Goal: Transaction & Acquisition: Purchase product/service

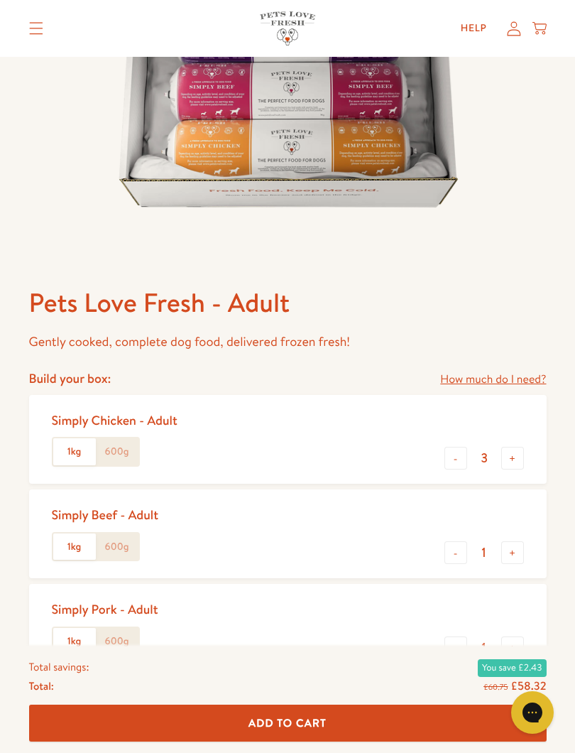
click at [468, 462] on input "3" at bounding box center [484, 458] width 34 height 16
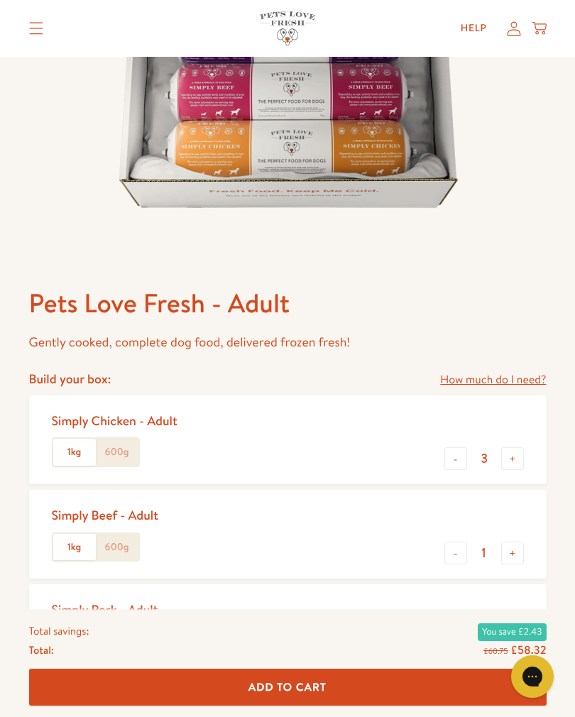
click at [459, 458] on button "-" at bounding box center [456, 458] width 23 height 23
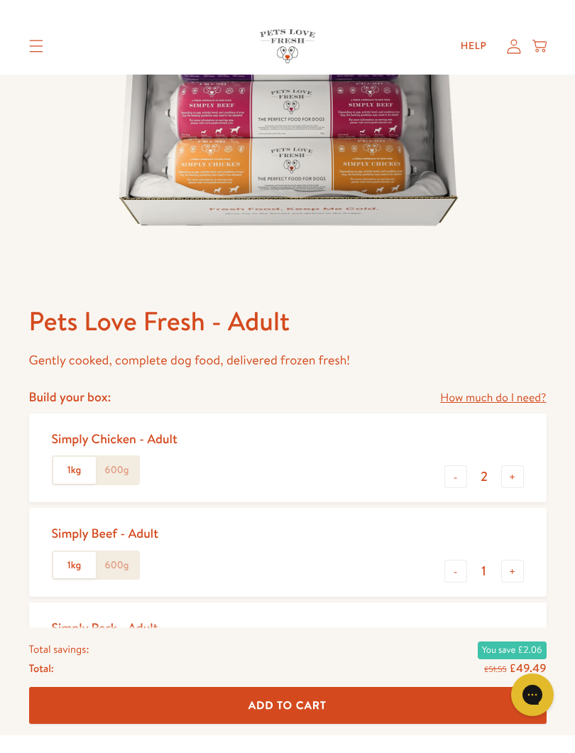
scroll to position [320, 0]
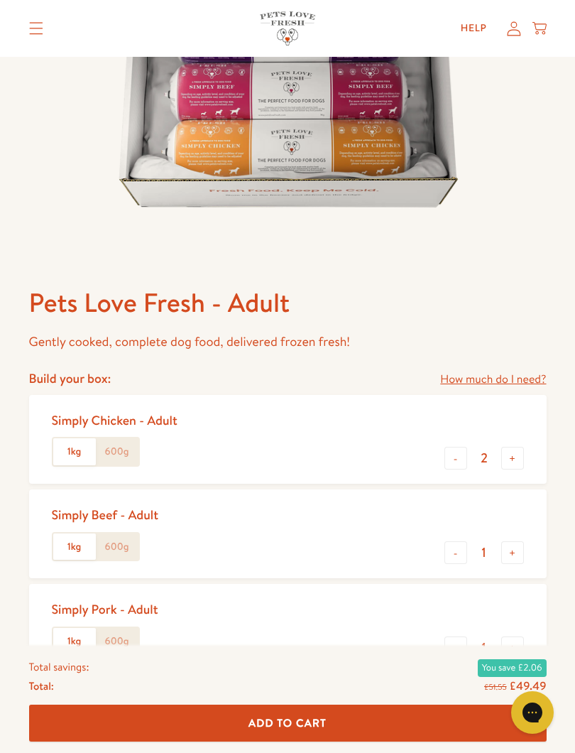
click at [451, 459] on button "-" at bounding box center [456, 458] width 23 height 23
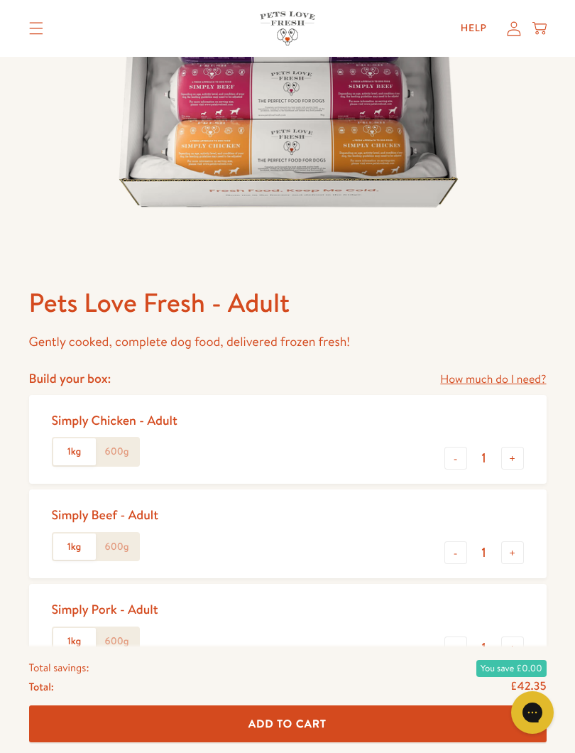
click at [454, 454] on button "-" at bounding box center [456, 458] width 23 height 23
type input "0"
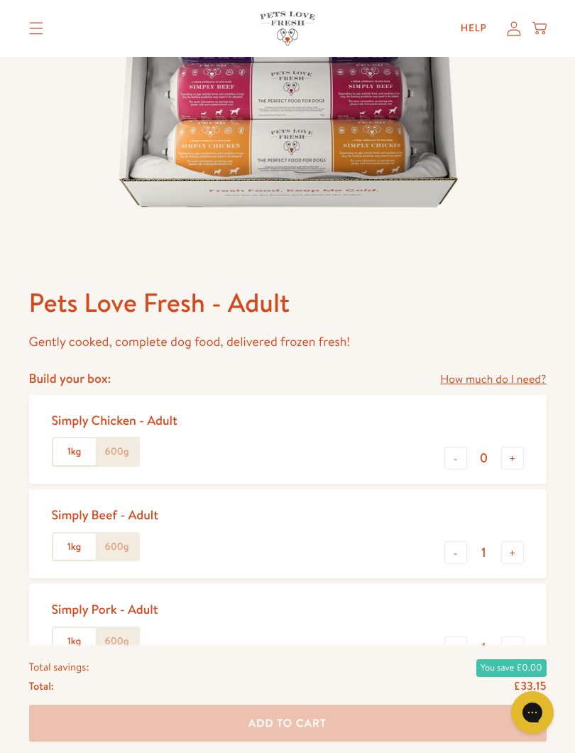
click at [447, 553] on button "-" at bounding box center [456, 552] width 23 height 23
type input "0"
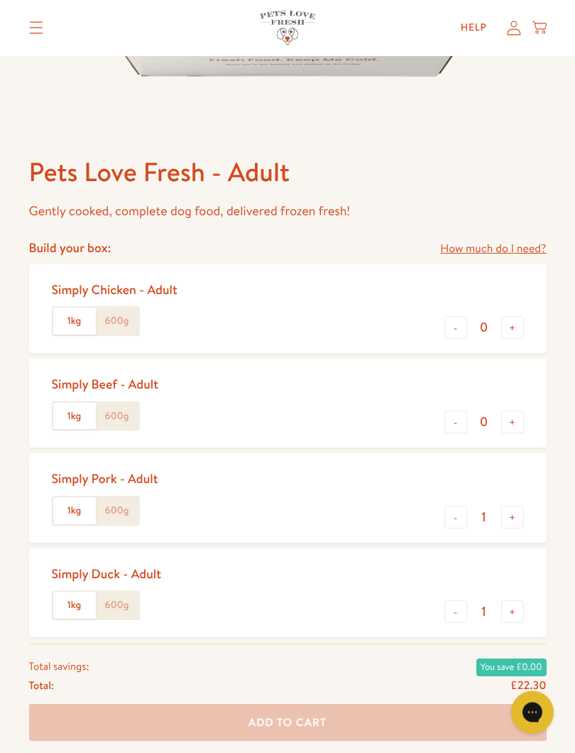
scroll to position [448, 0]
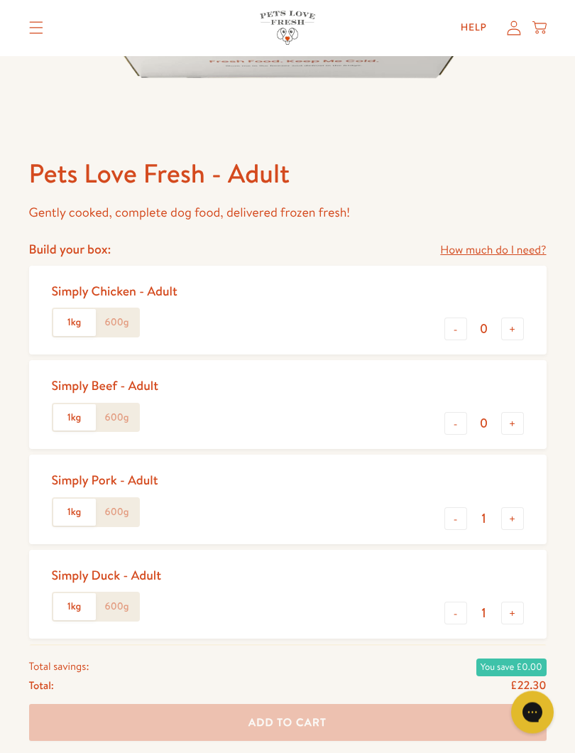
click at [121, 514] on label "600g" at bounding box center [117, 512] width 43 height 27
click at [0, 0] on input "600g" at bounding box center [0, 0] width 0 height 0
click at [513, 521] on button "+" at bounding box center [512, 518] width 23 height 23
click at [513, 513] on button "+" at bounding box center [512, 518] width 23 height 23
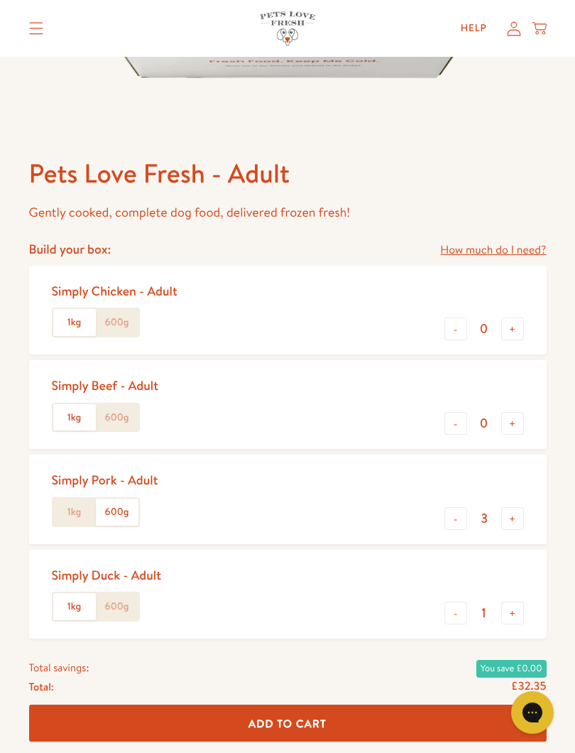
click at [514, 518] on button "+" at bounding box center [512, 518] width 23 height 23
click at [514, 508] on button "+" at bounding box center [512, 518] width 23 height 23
type input "5"
click at [446, 616] on button "-" at bounding box center [456, 612] width 23 height 23
type input "0"
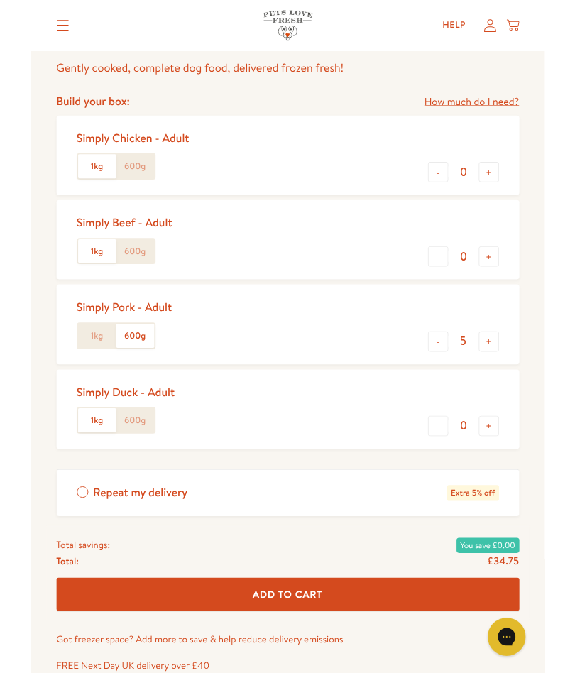
scroll to position [625, 0]
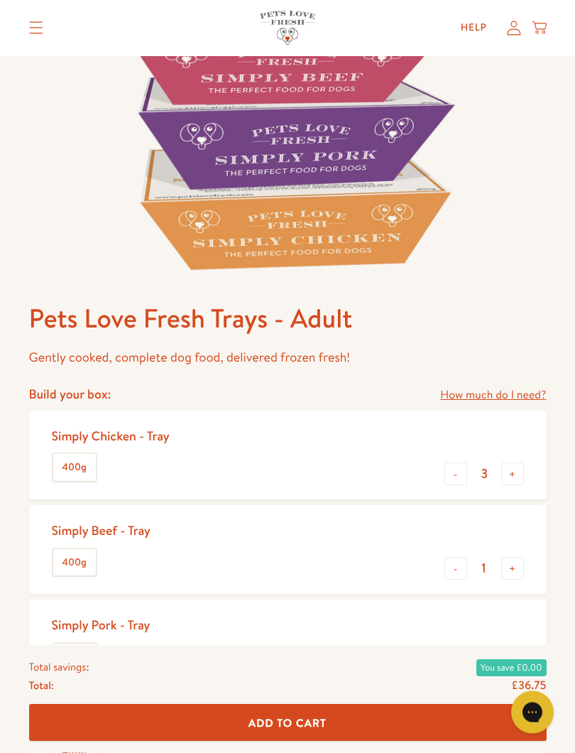
scroll to position [303, 0]
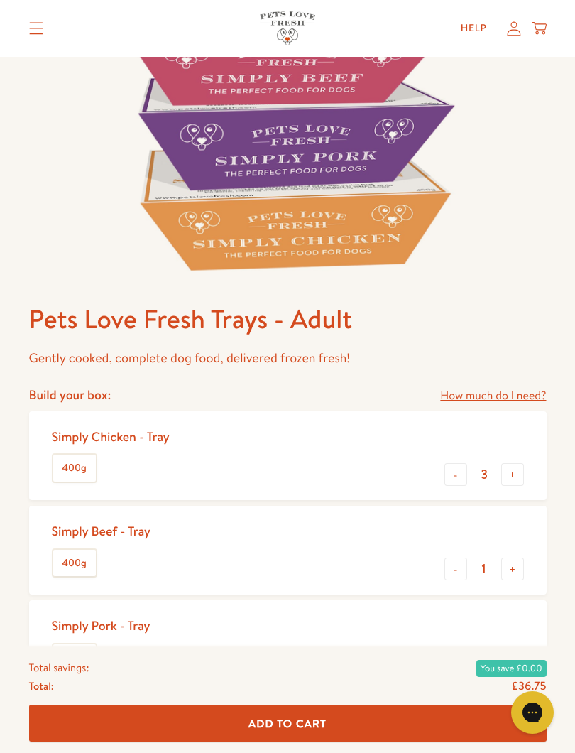
click at [459, 469] on button "-" at bounding box center [456, 474] width 23 height 23
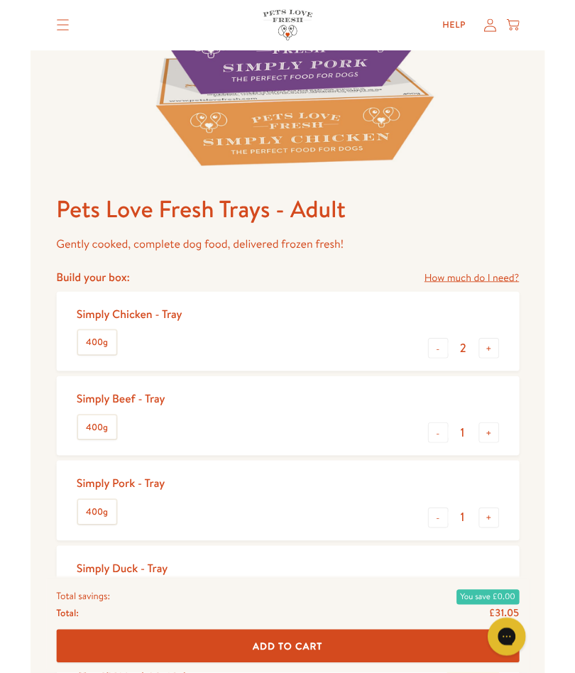
scroll to position [387, 0]
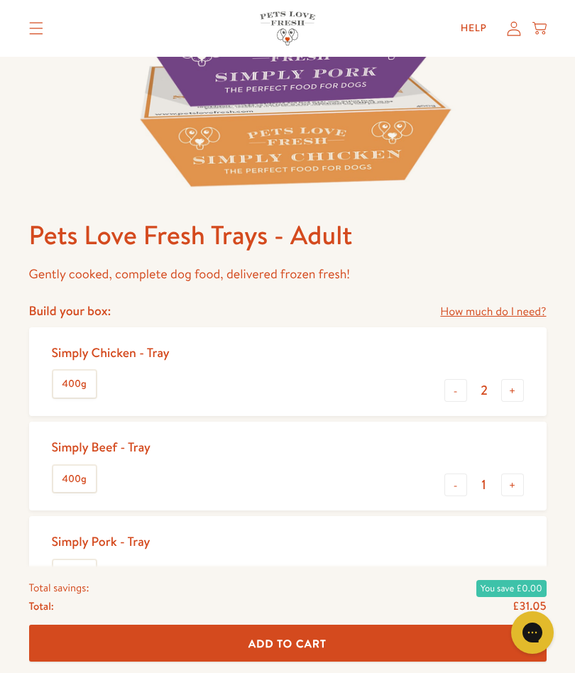
click at [453, 396] on button "-" at bounding box center [456, 390] width 23 height 23
click at [451, 400] on button "-" at bounding box center [456, 390] width 23 height 23
type input "0"
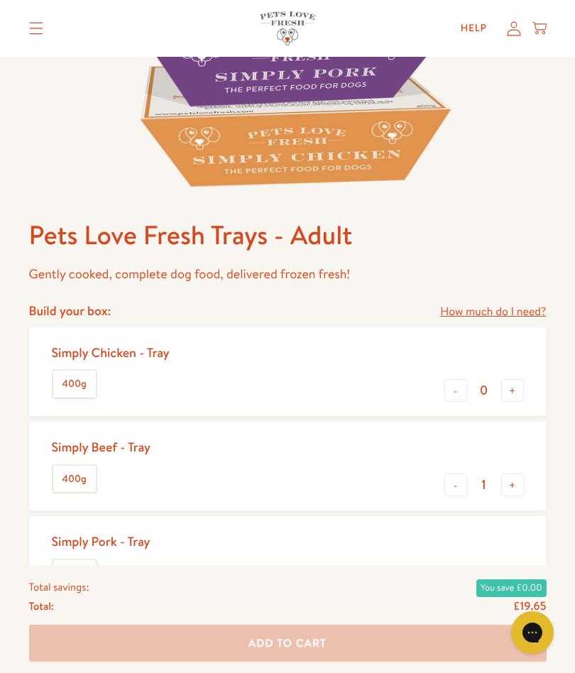
click at [459, 487] on button "-" at bounding box center [456, 485] width 23 height 23
type input "0"
click at [457, 489] on button "-" at bounding box center [456, 485] width 23 height 23
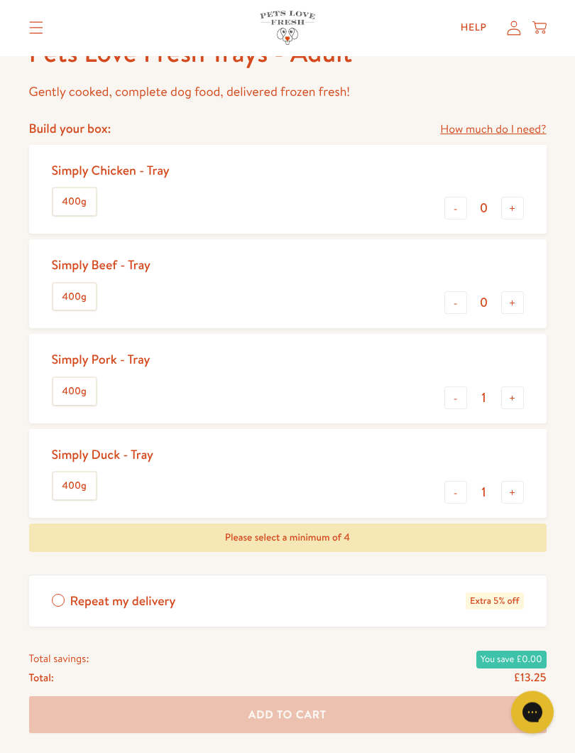
scroll to position [570, 0]
click at [508, 394] on button "+" at bounding box center [512, 397] width 23 height 23
click at [508, 393] on button "+" at bounding box center [512, 397] width 23 height 23
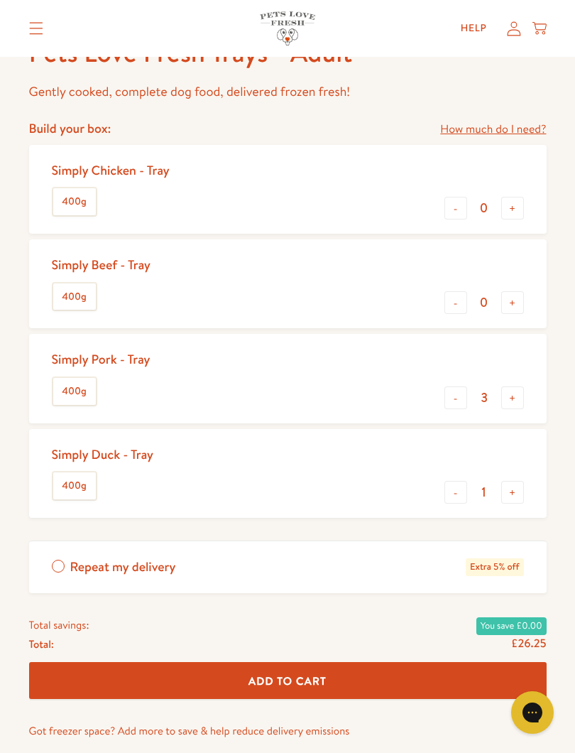
click at [522, 401] on button "+" at bounding box center [512, 397] width 23 height 23
click at [516, 392] on button "+" at bounding box center [512, 397] width 23 height 23
type input "5"
click at [459, 496] on button "-" at bounding box center [456, 492] width 23 height 23
type input "0"
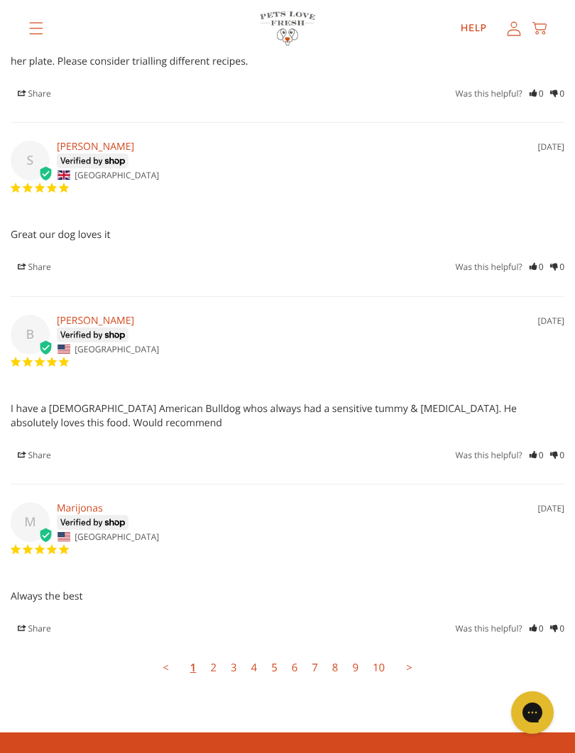
scroll to position [4608, 0]
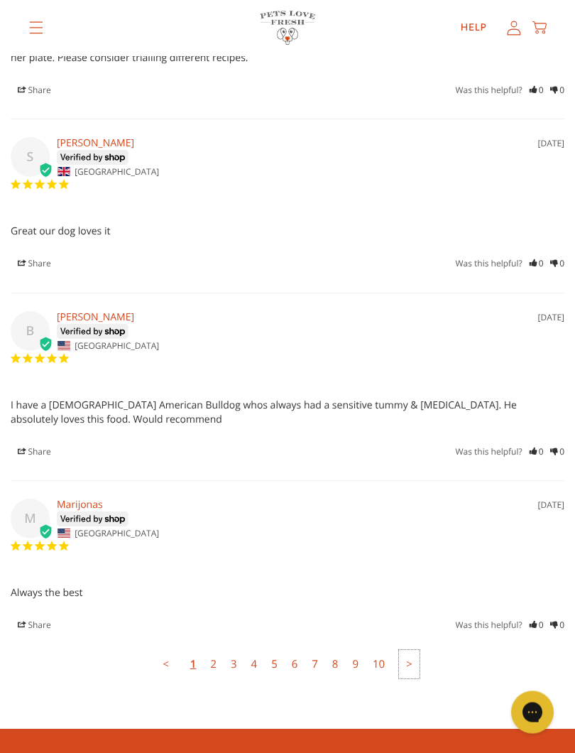
click at [405, 650] on link ">" at bounding box center [409, 664] width 21 height 28
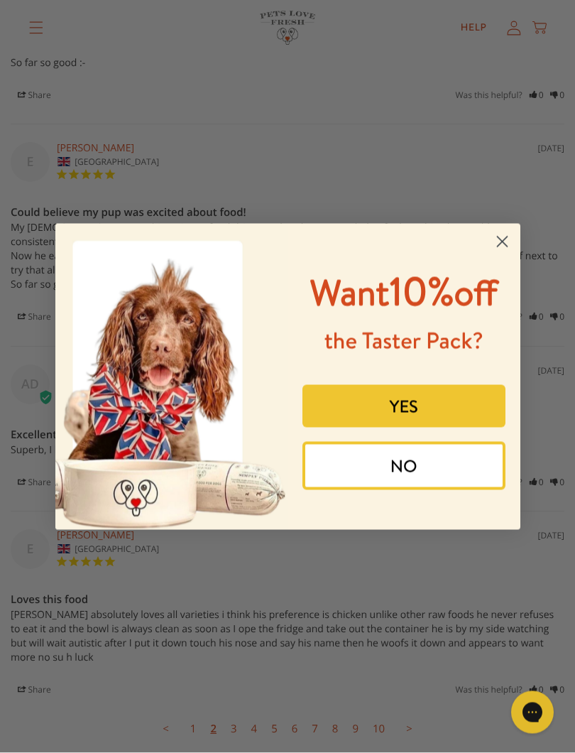
scroll to position [4573, 0]
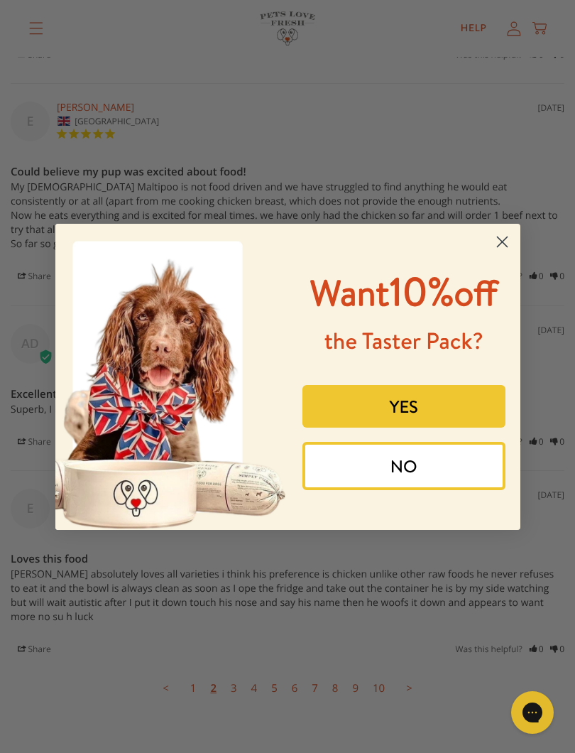
click at [503, 232] on circle "Close dialog" at bounding box center [501, 240] width 23 height 23
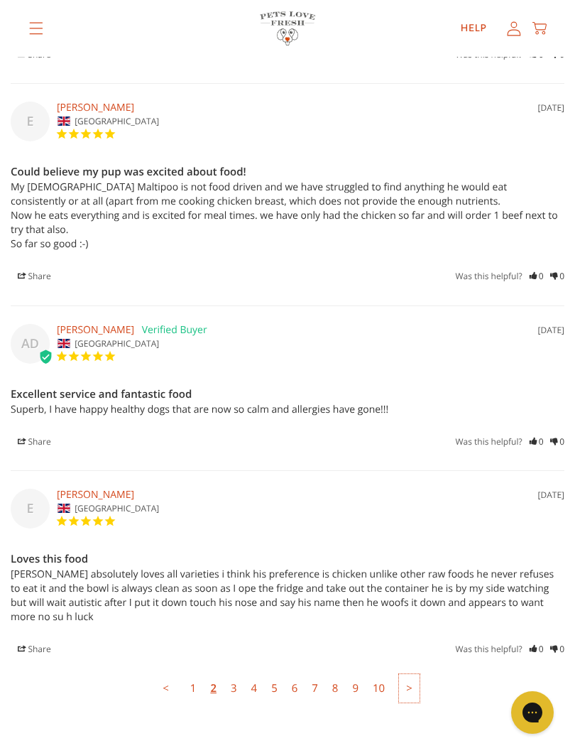
click at [412, 672] on link ">" at bounding box center [409, 688] width 21 height 28
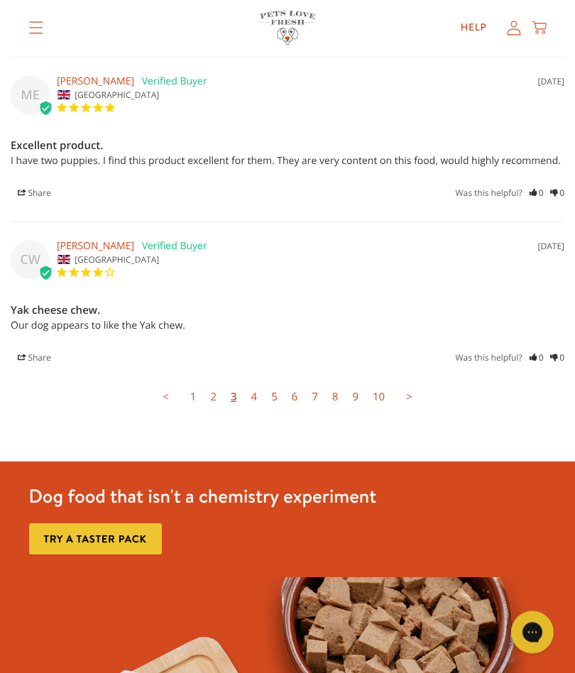
scroll to position [4826, 0]
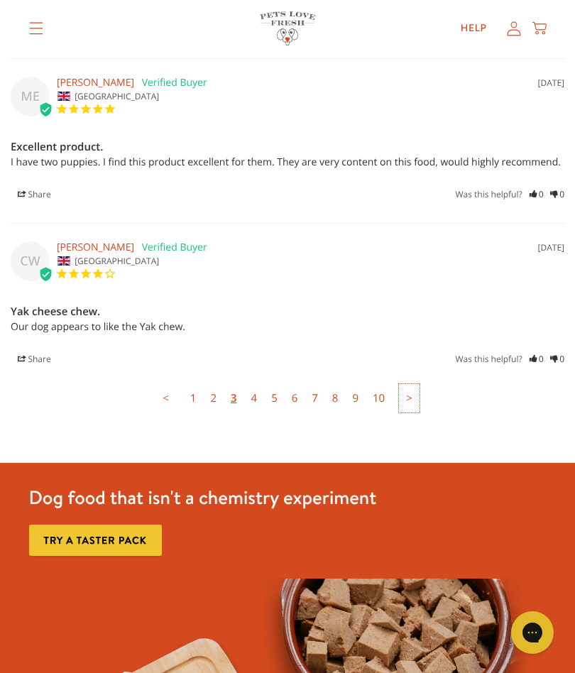
click at [410, 384] on link ">" at bounding box center [409, 398] width 21 height 28
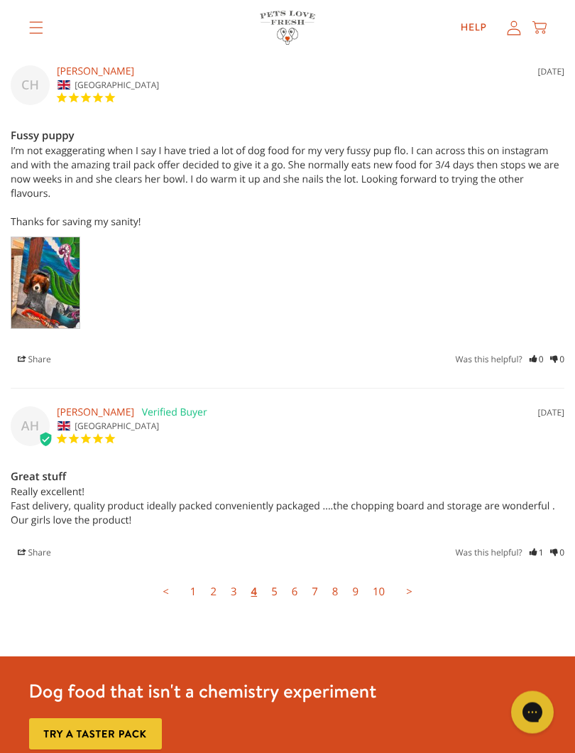
scroll to position [4746, 0]
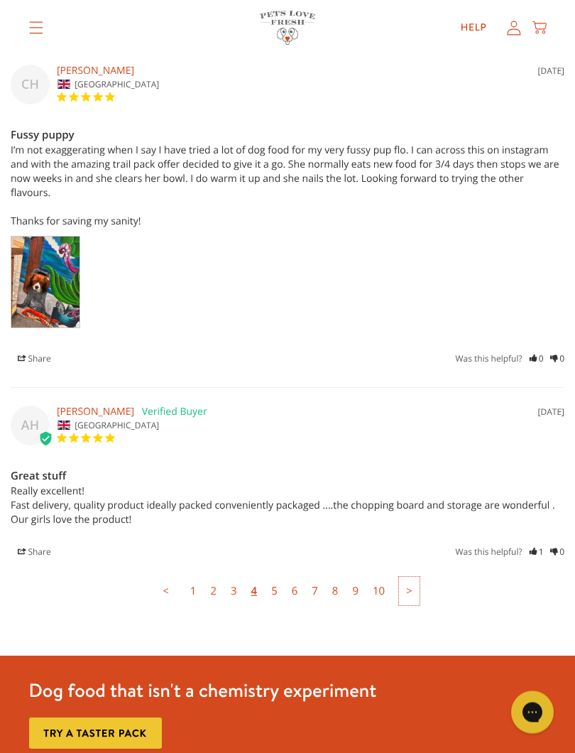
click at [406, 577] on link ">" at bounding box center [409, 591] width 21 height 28
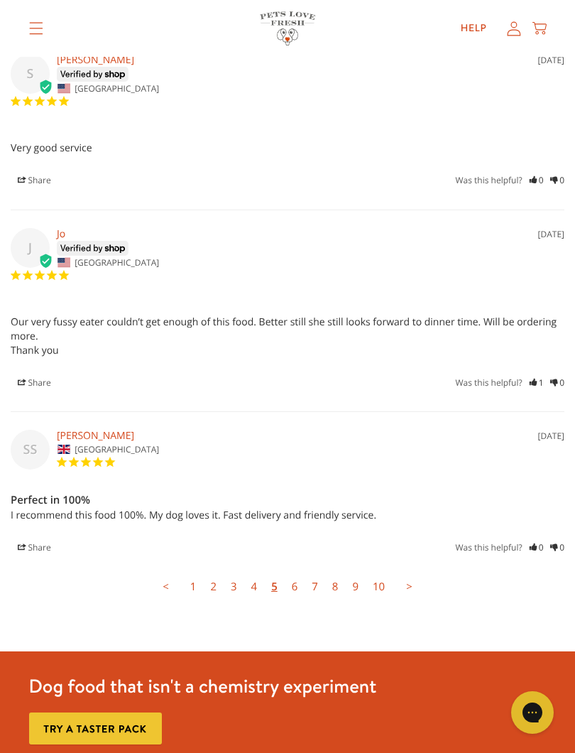
scroll to position [4587, 0]
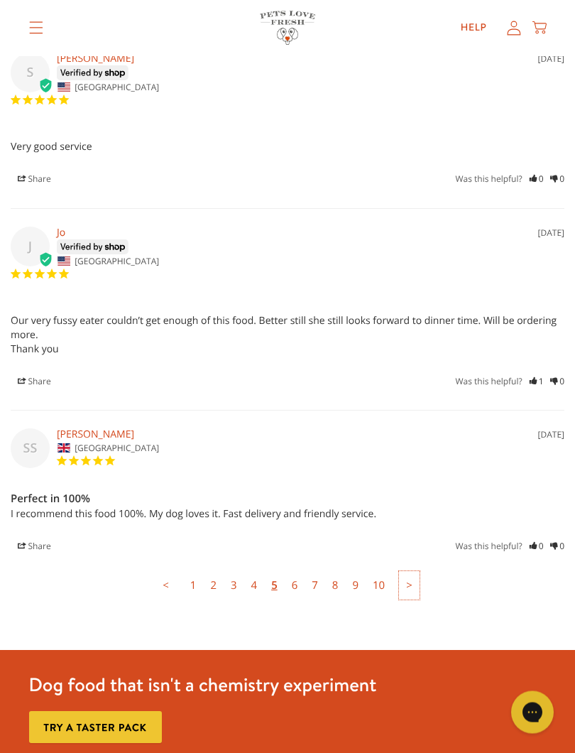
click at [413, 572] on link ">" at bounding box center [409, 586] width 21 height 28
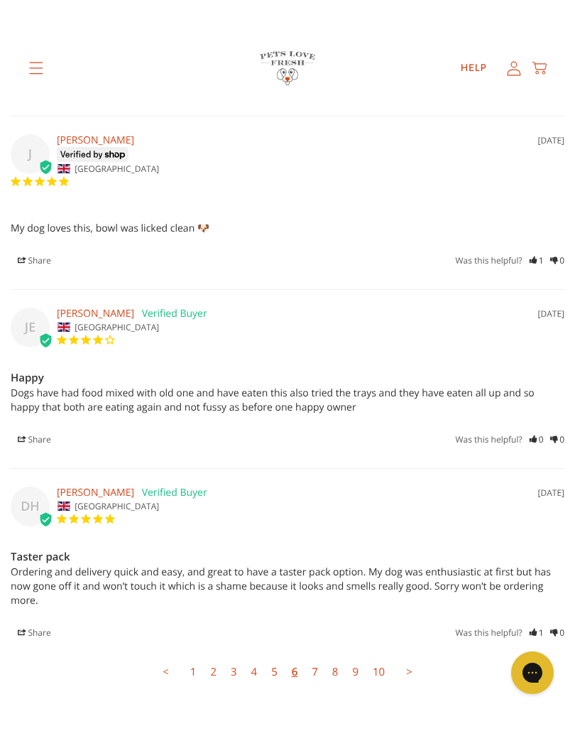
scroll to position [4732, 0]
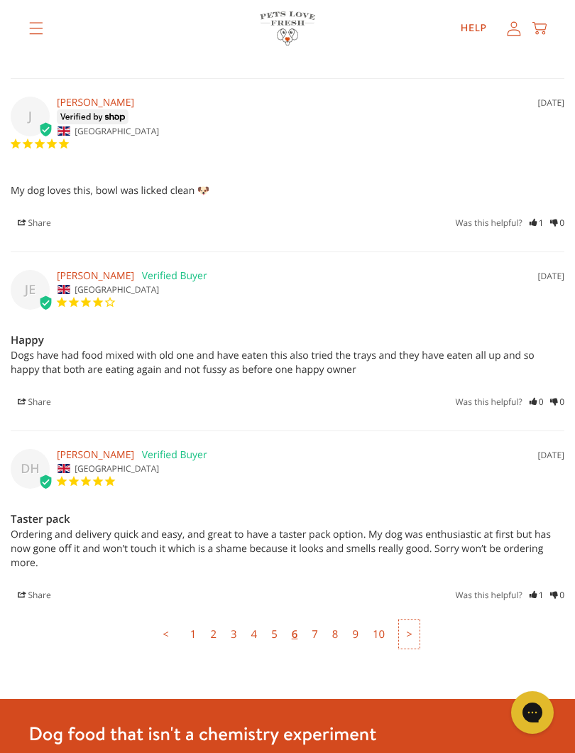
click at [408, 620] on link ">" at bounding box center [409, 634] width 21 height 28
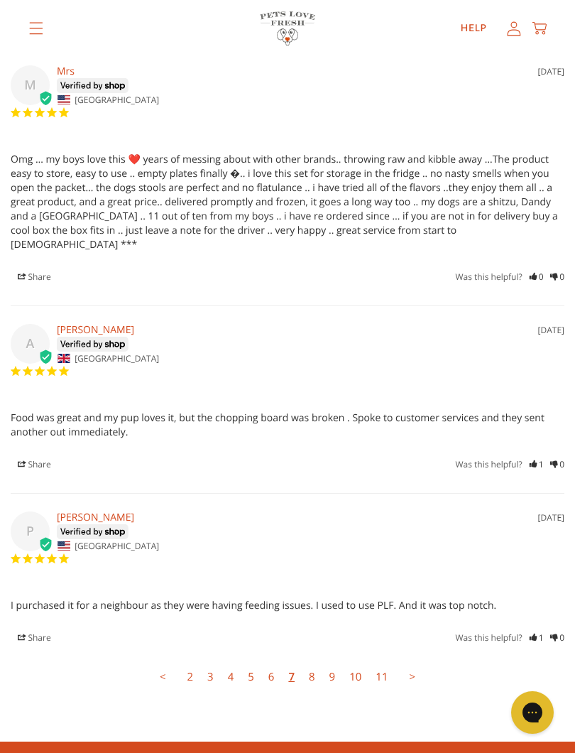
scroll to position [4692, 0]
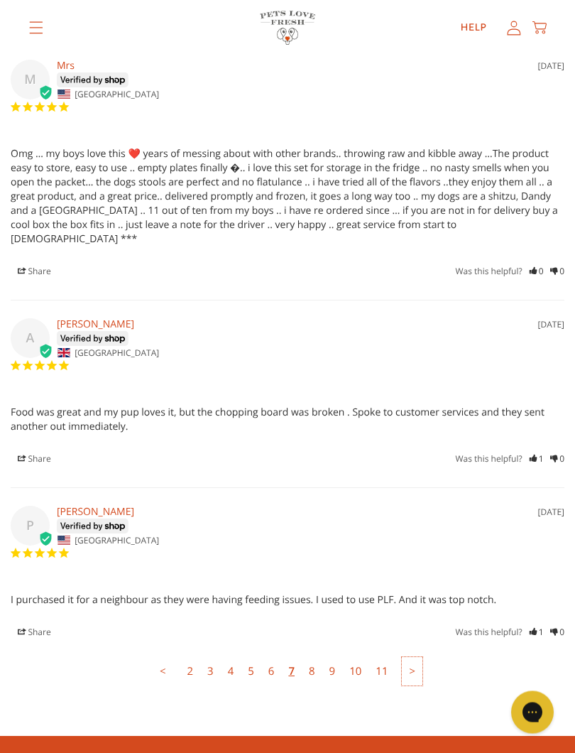
click at [408, 658] on link ">" at bounding box center [412, 672] width 21 height 28
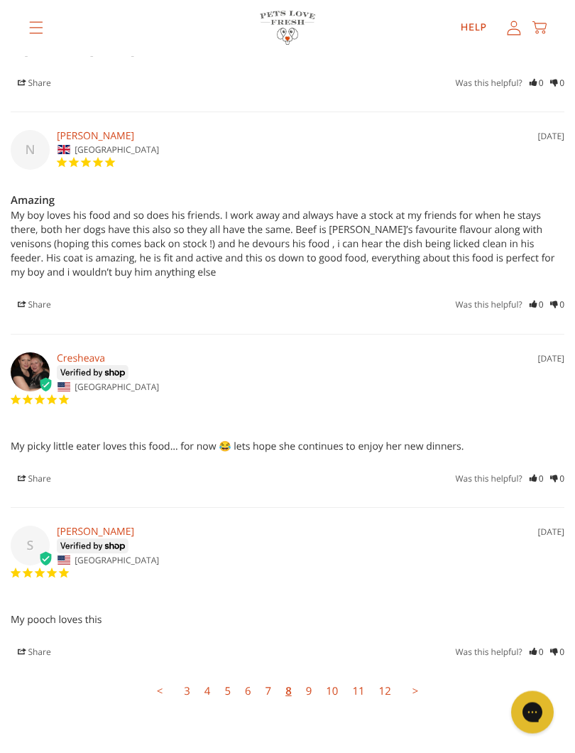
scroll to position [4528, 0]
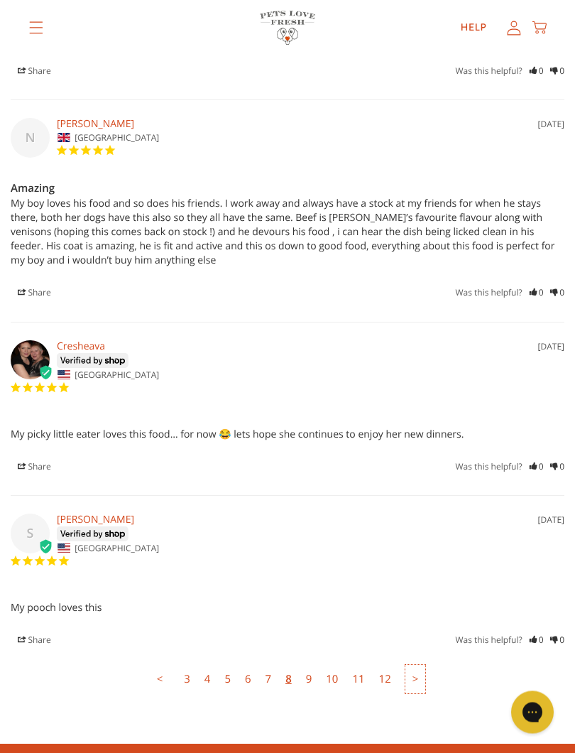
click at [407, 665] on link ">" at bounding box center [415, 679] width 21 height 28
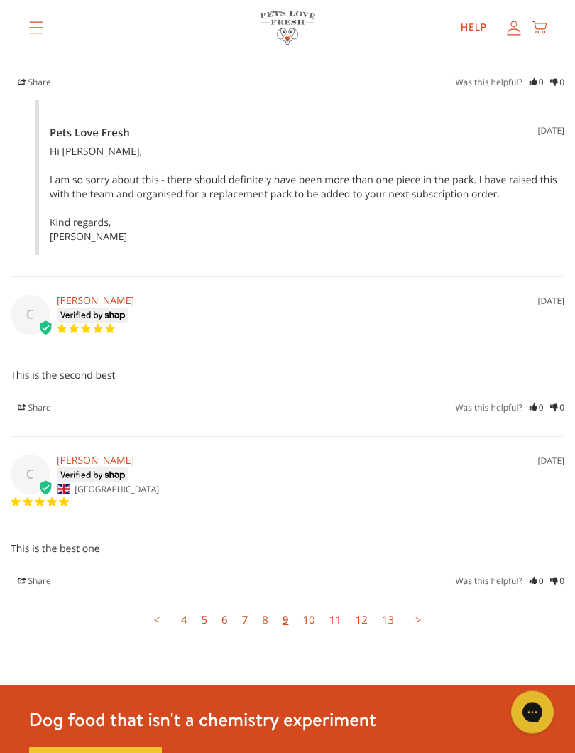
scroll to position [4784, 0]
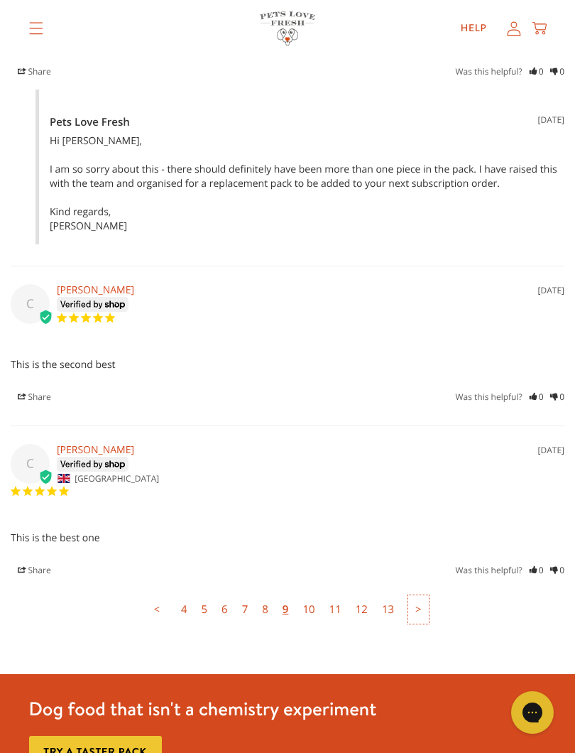
click at [422, 595] on link ">" at bounding box center [418, 609] width 21 height 28
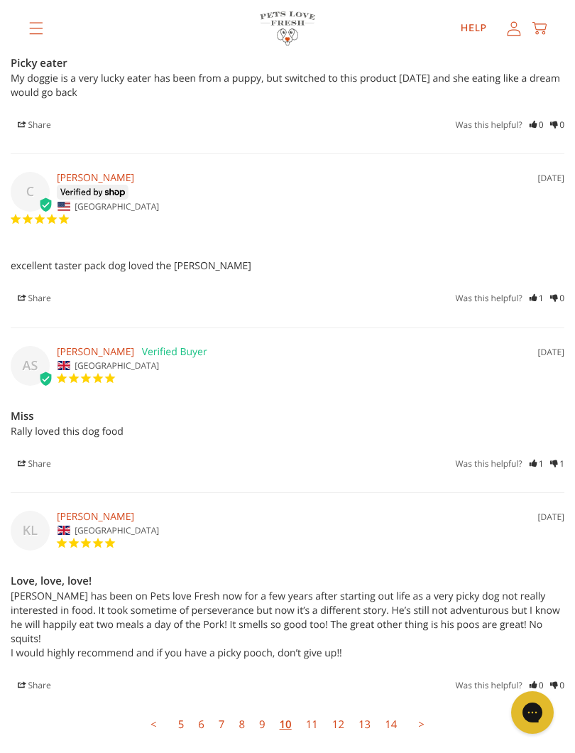
scroll to position [4462, 0]
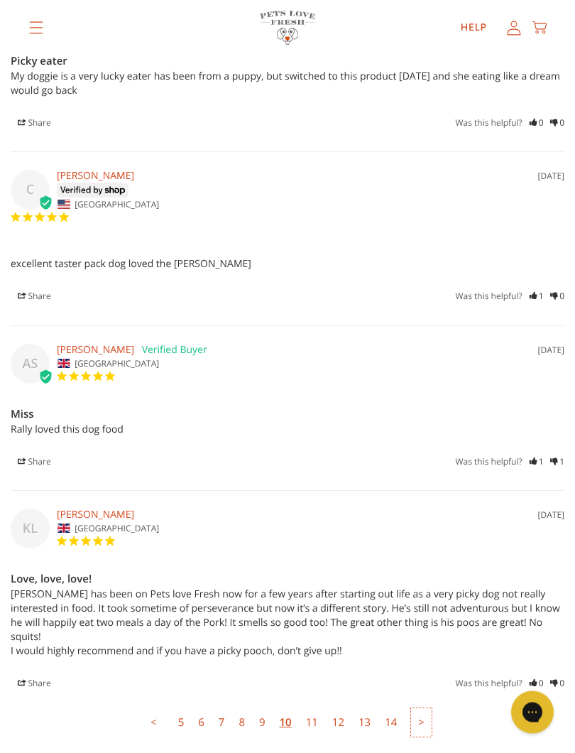
click at [415, 672] on link ">" at bounding box center [421, 723] width 21 height 28
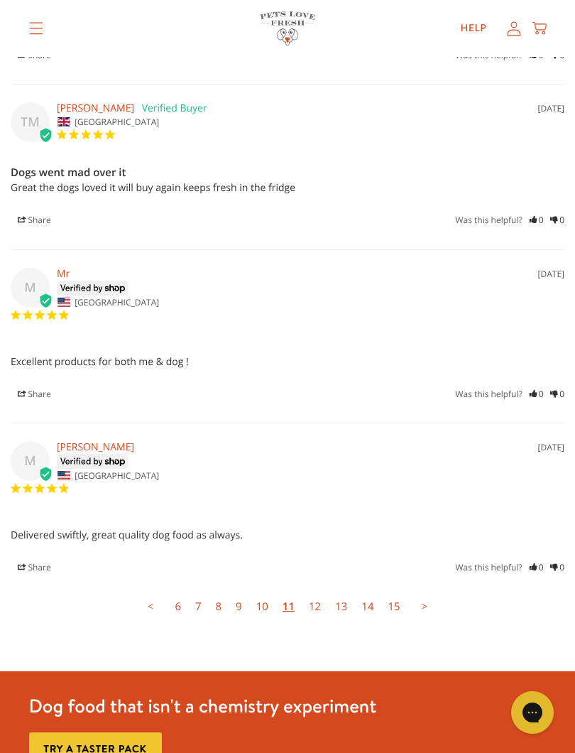
scroll to position [4531, 0]
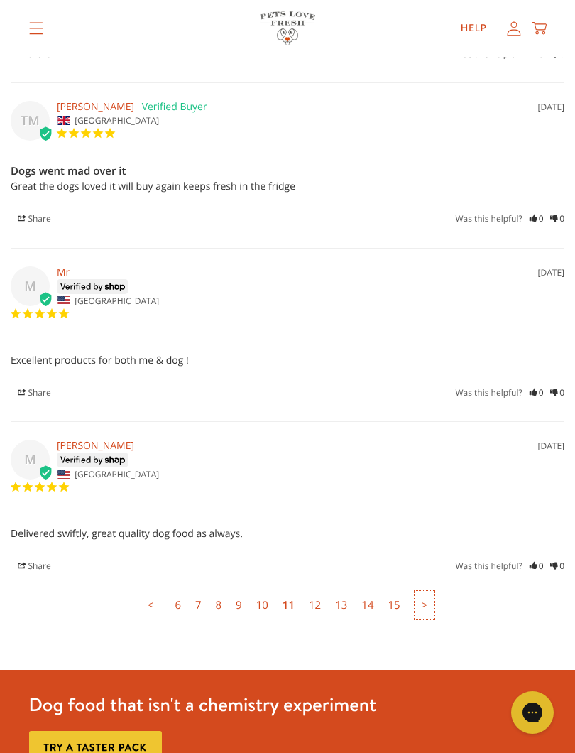
click at [430, 591] on link ">" at bounding box center [425, 605] width 21 height 28
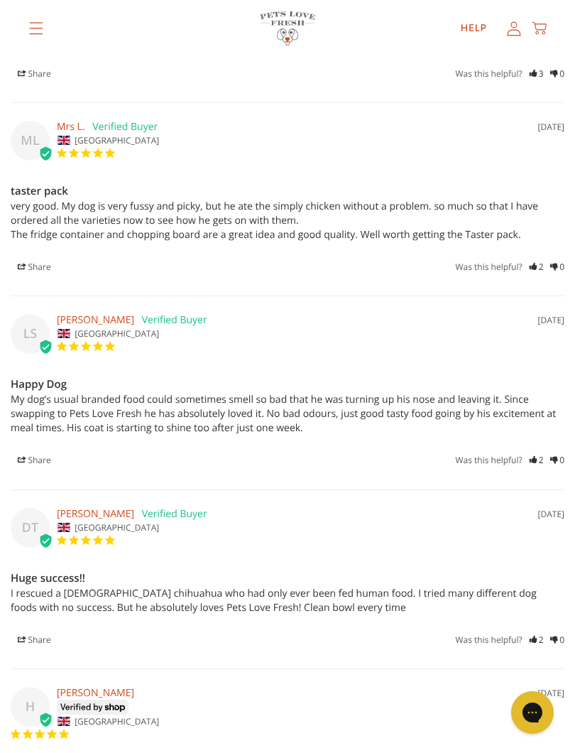
scroll to position [4373, 0]
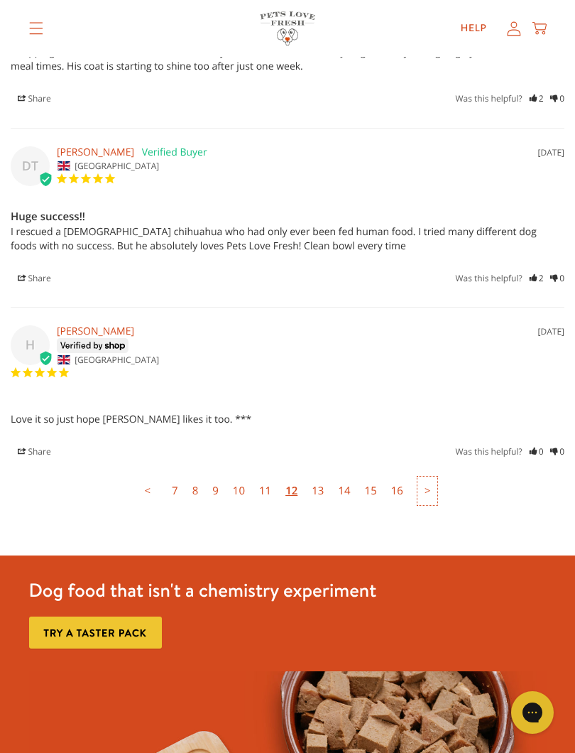
click at [426, 476] on link ">" at bounding box center [428, 490] width 21 height 28
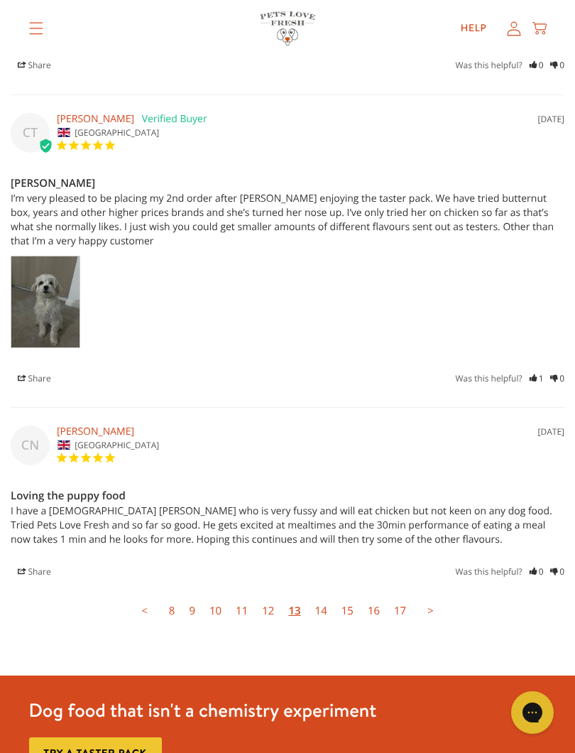
scroll to position [4705, 0]
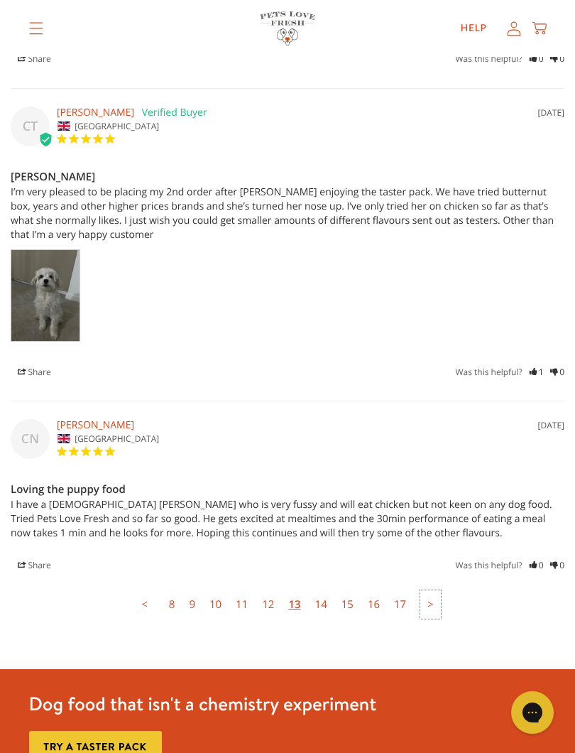
click at [429, 590] on link ">" at bounding box center [430, 604] width 21 height 28
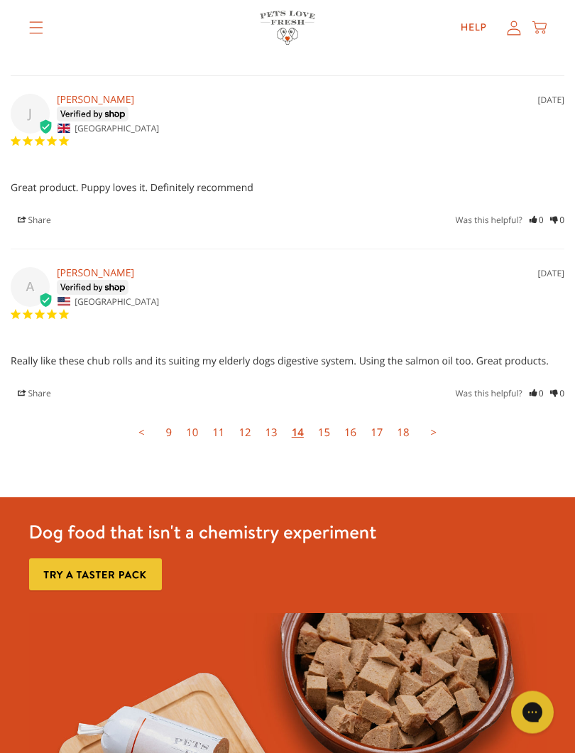
scroll to position [4714, 0]
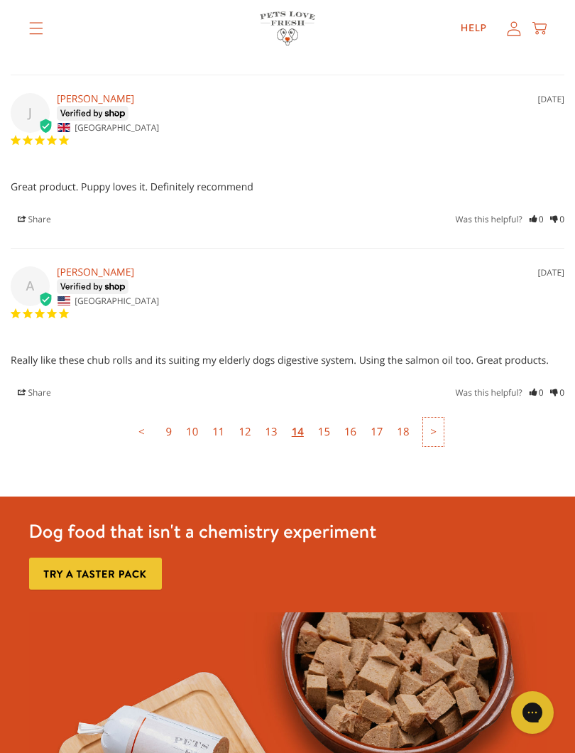
click at [436, 418] on link ">" at bounding box center [433, 432] width 21 height 28
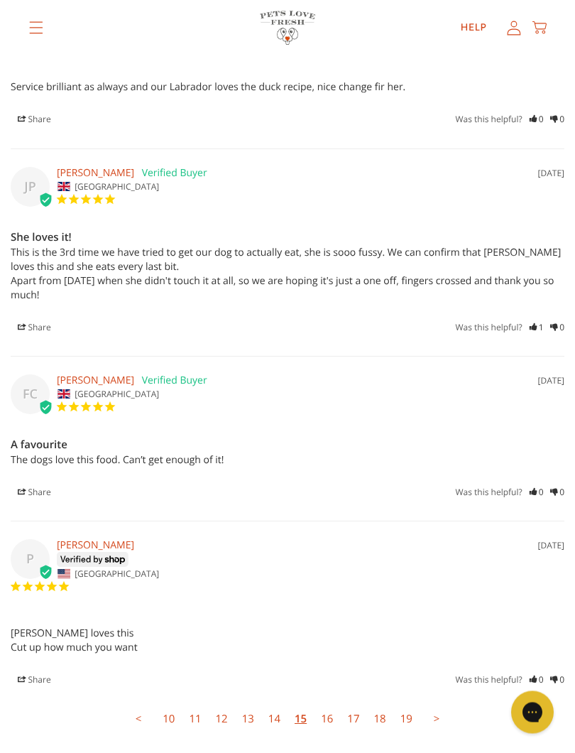
scroll to position [4577, 0]
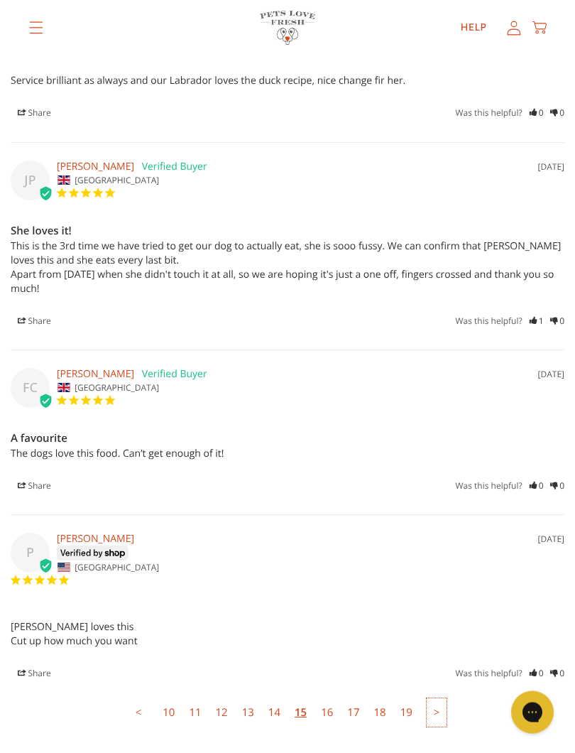
click at [441, 672] on link ">" at bounding box center [437, 713] width 21 height 28
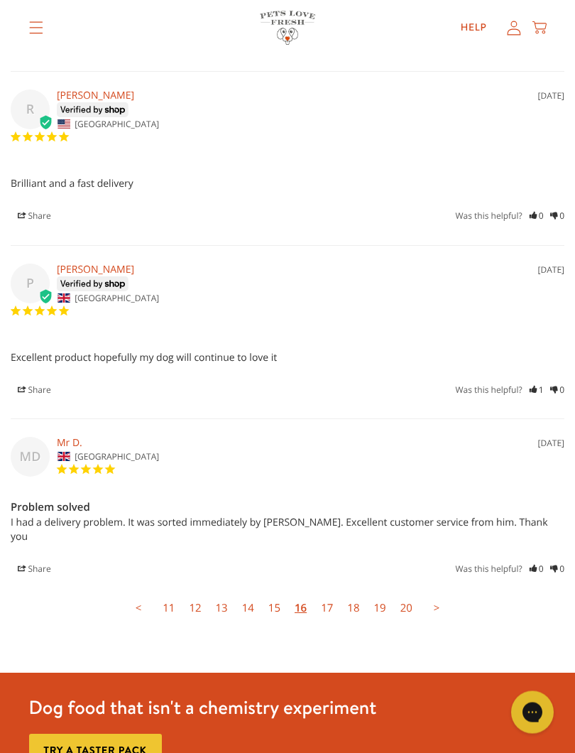
scroll to position [4528, 0]
click at [440, 594] on link ">" at bounding box center [437, 608] width 21 height 28
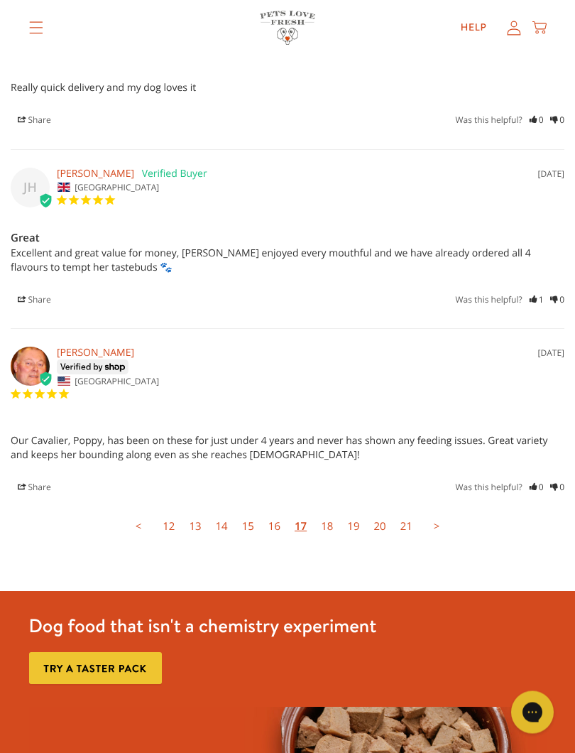
scroll to position [4652, 0]
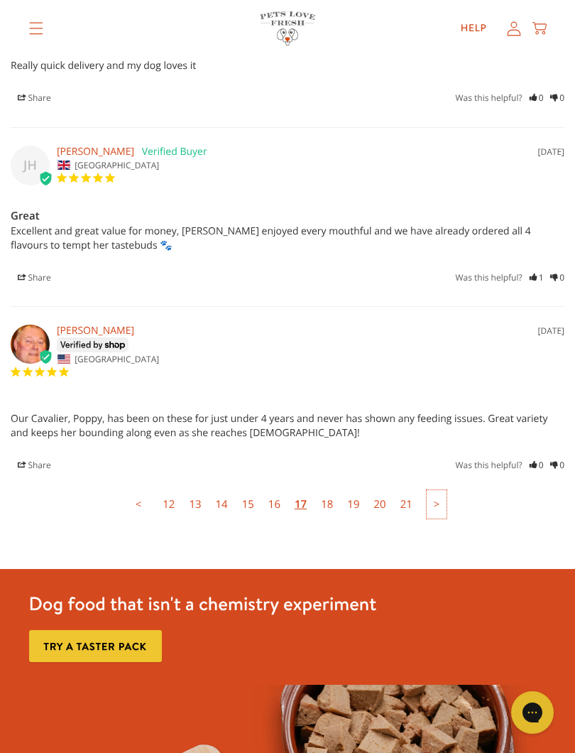
click at [442, 490] on link ">" at bounding box center [437, 504] width 21 height 28
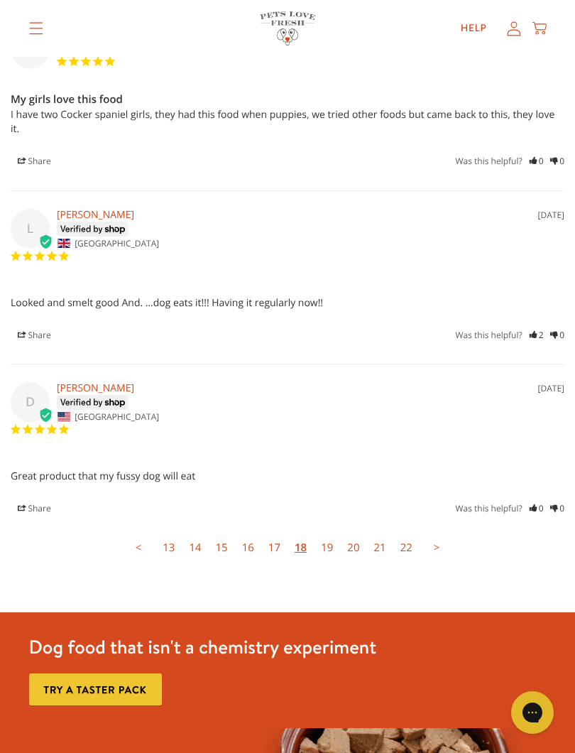
scroll to position [4627, 0]
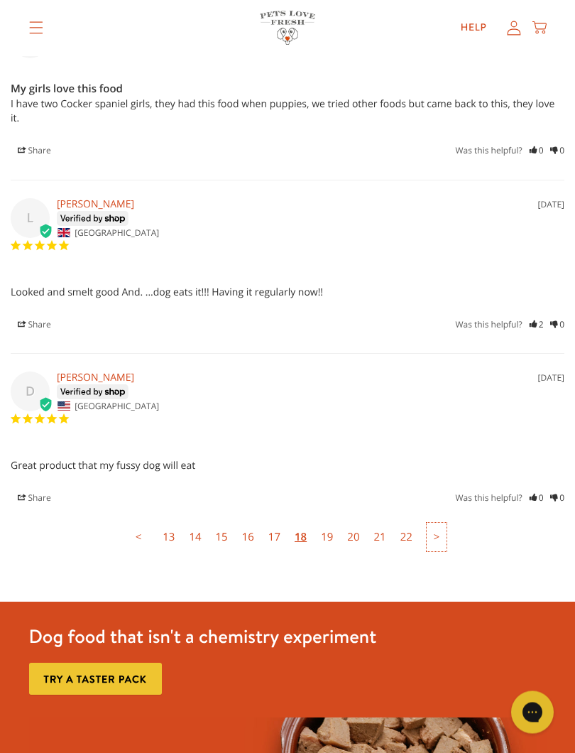
click at [437, 523] on link ">" at bounding box center [437, 537] width 21 height 28
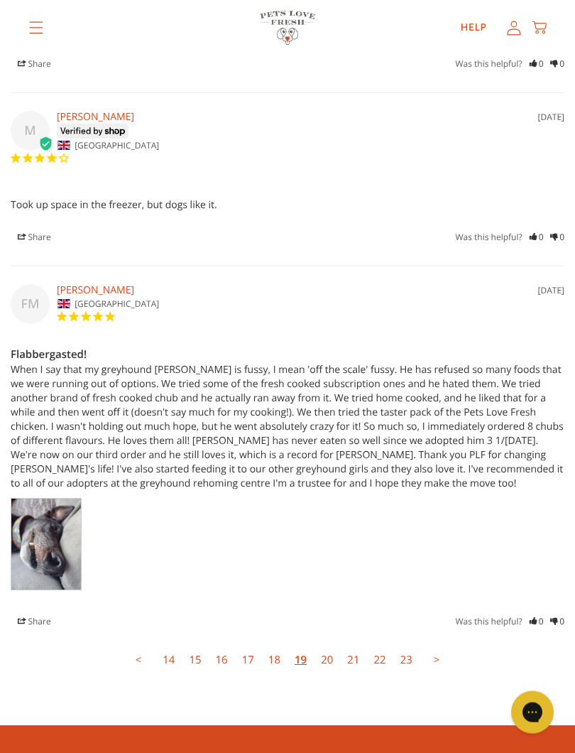
scroll to position [4850, 0]
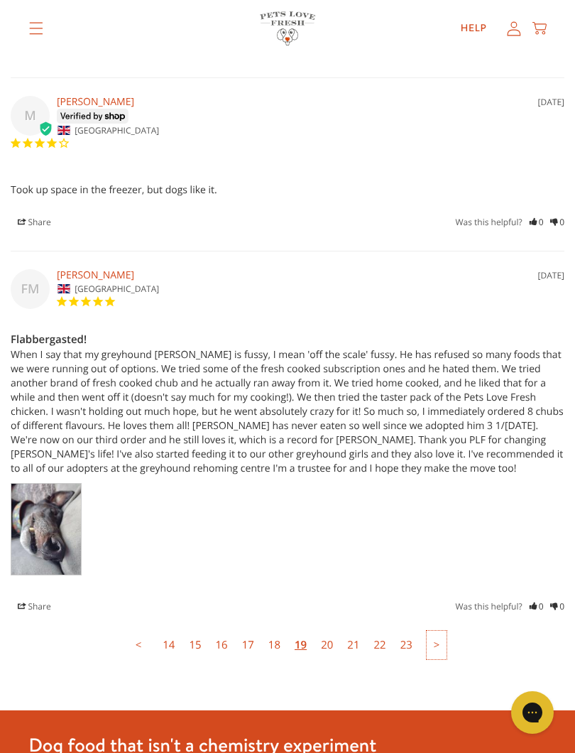
click at [432, 631] on link ">" at bounding box center [437, 645] width 21 height 28
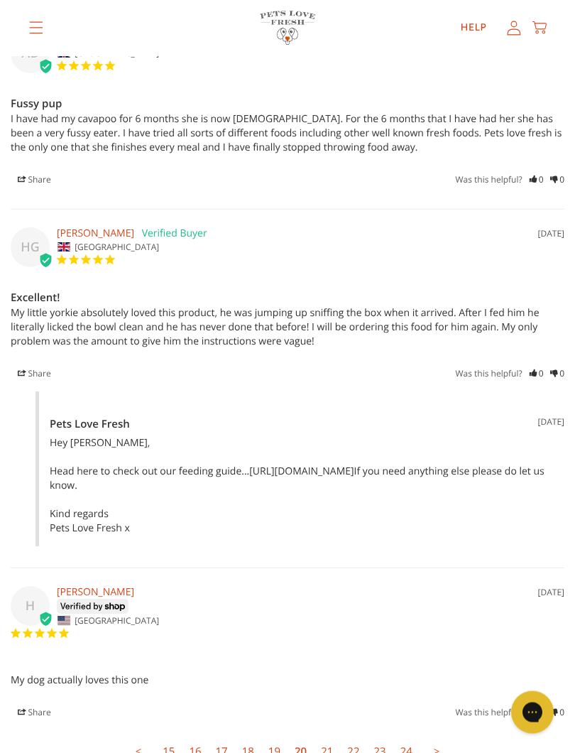
scroll to position [4570, 0]
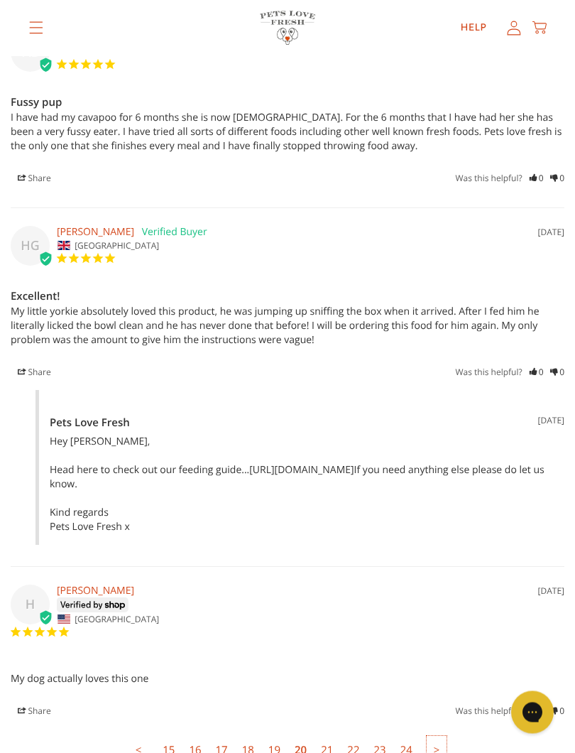
click at [432, 672] on link ">" at bounding box center [437, 750] width 21 height 28
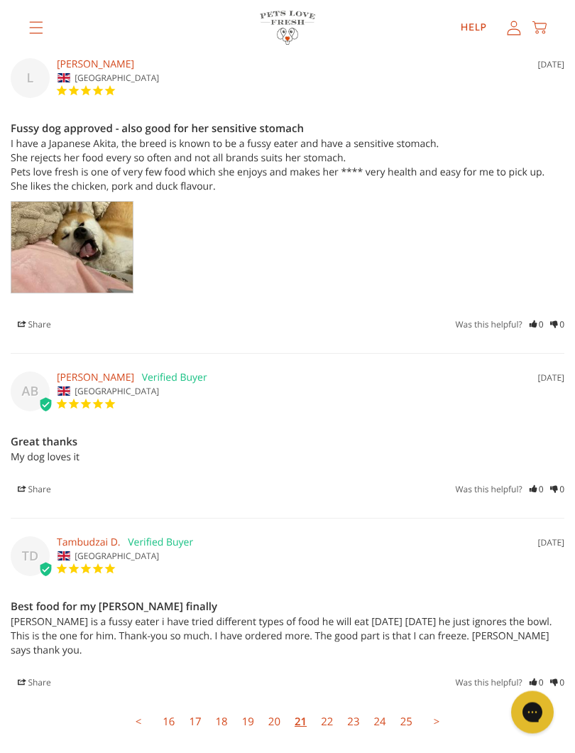
scroll to position [4622, 0]
click at [436, 672] on link ">" at bounding box center [437, 721] width 21 height 28
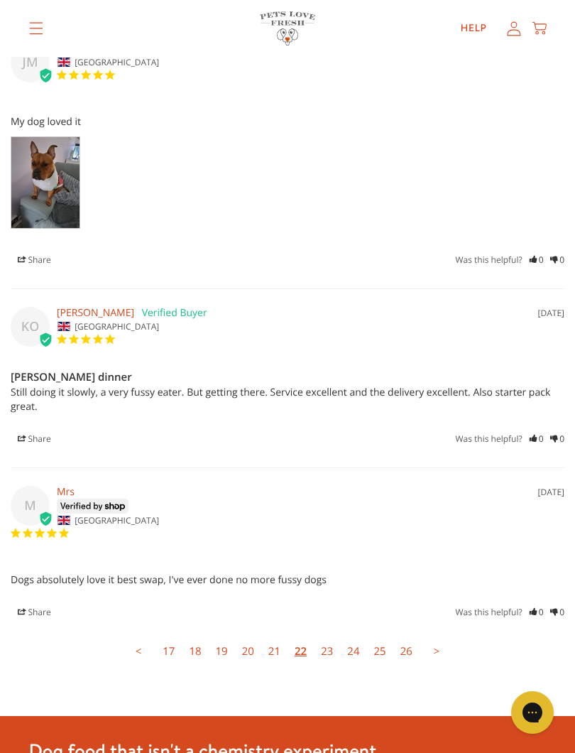
scroll to position [4667, 0]
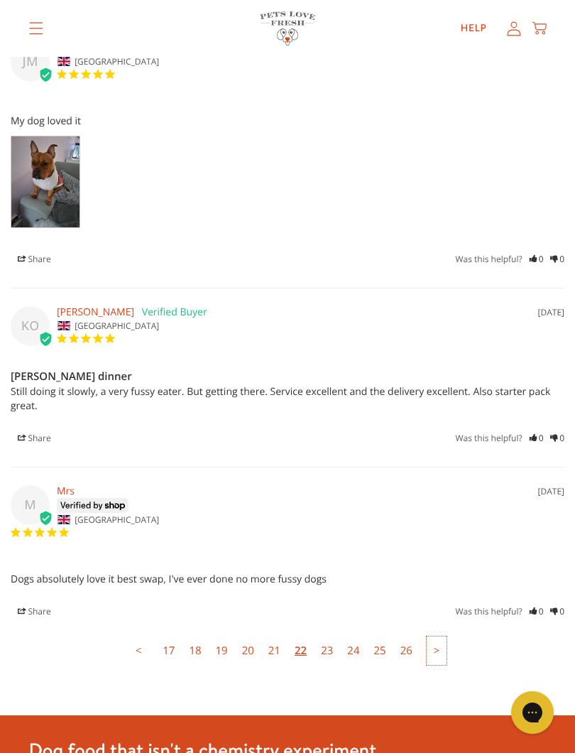
click at [436, 636] on link ">" at bounding box center [437, 650] width 21 height 28
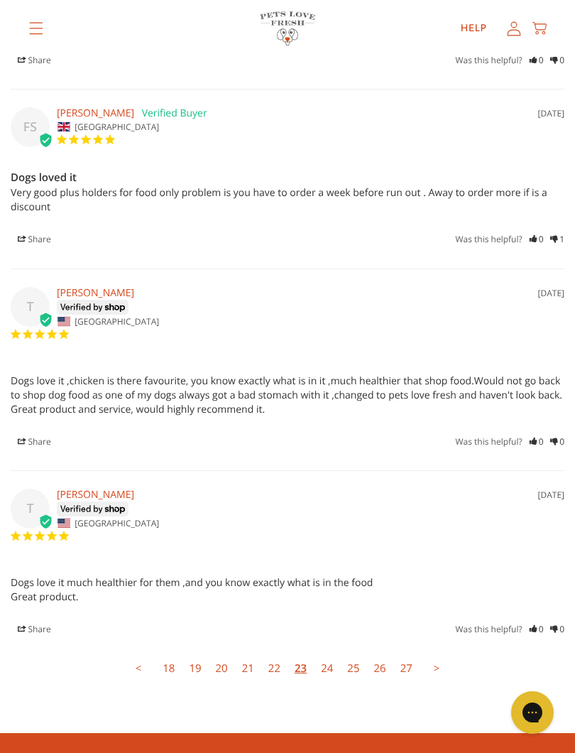
scroll to position [4534, 0]
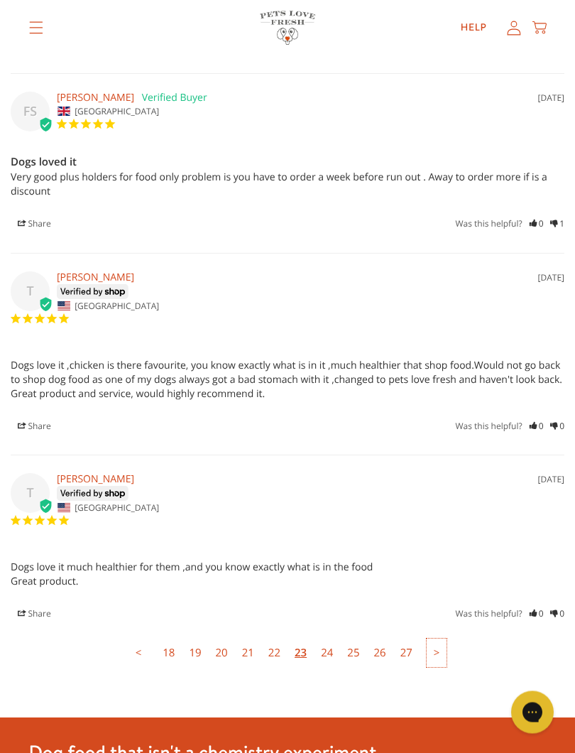
click at [439, 639] on link ">" at bounding box center [437, 653] width 21 height 28
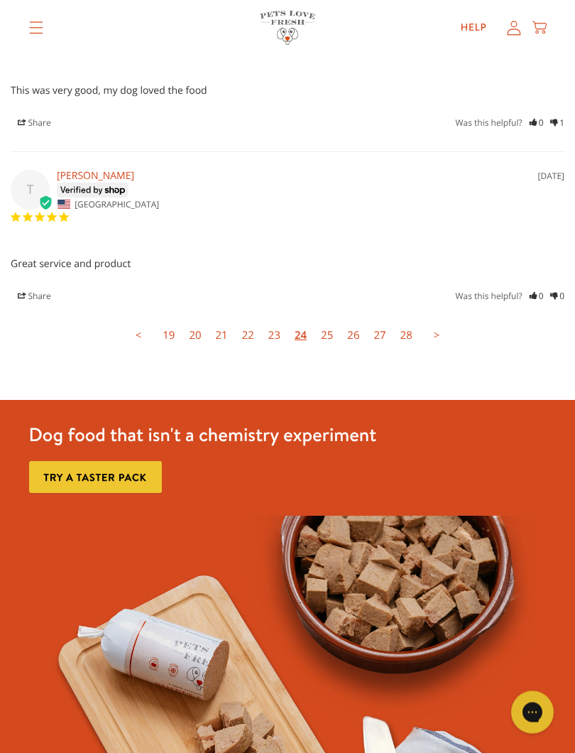
scroll to position [4844, 0]
click at [442, 321] on link ">" at bounding box center [437, 335] width 21 height 28
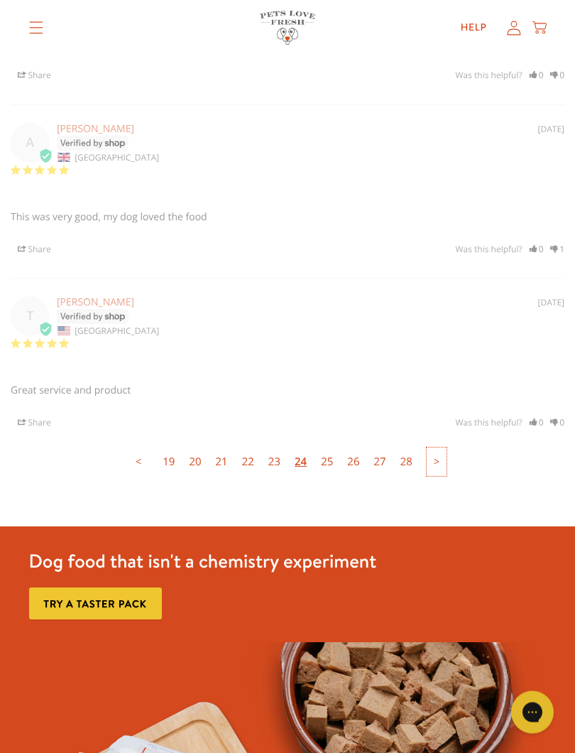
scroll to position [4717, 0]
click at [437, 448] on link ">" at bounding box center [437, 462] width 21 height 28
click at [327, 448] on link "25" at bounding box center [327, 462] width 26 height 28
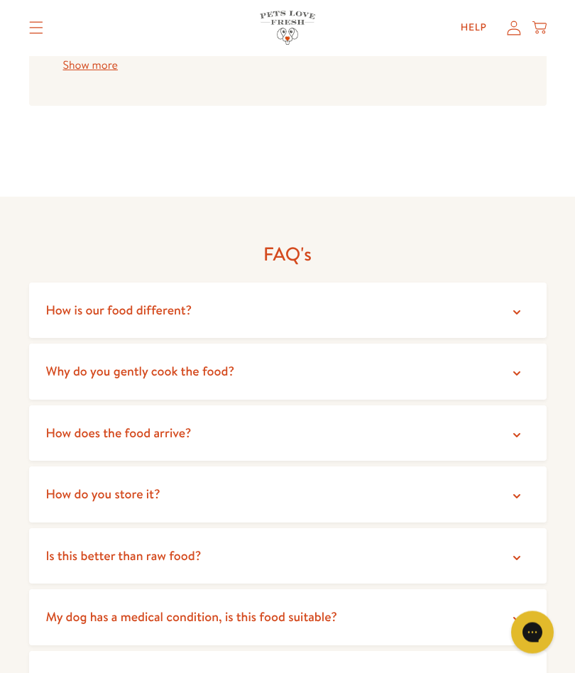
scroll to position [3273, 0]
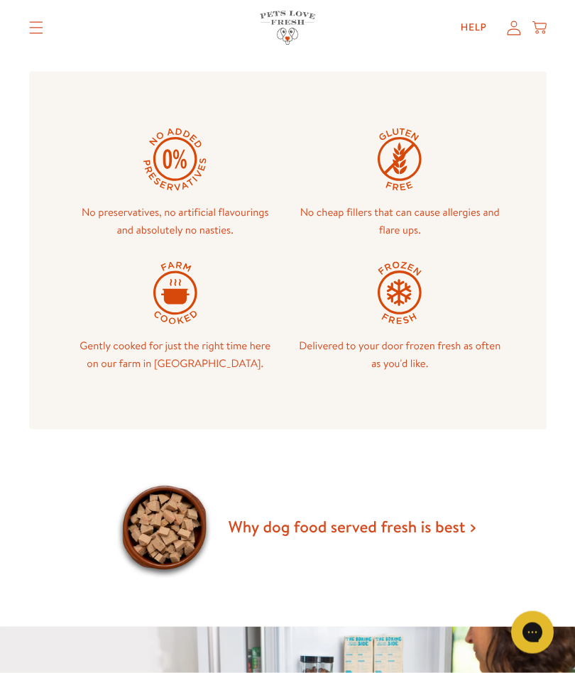
scroll to position [777, 0]
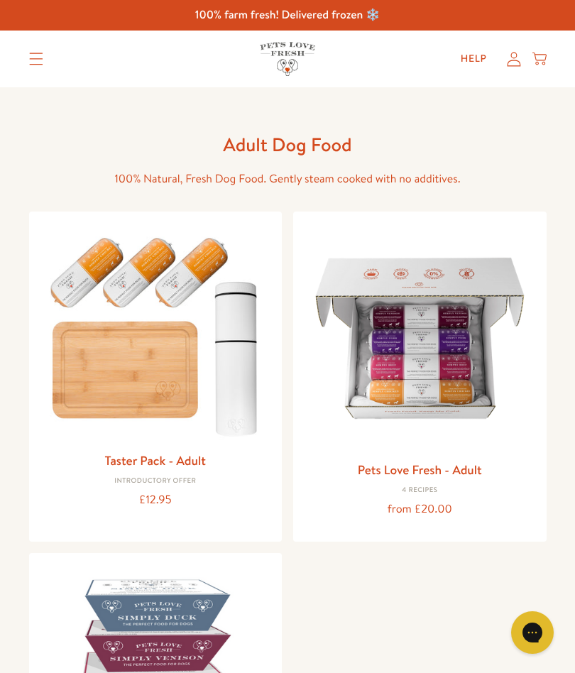
click at [401, 383] on img at bounding box center [420, 338] width 231 height 231
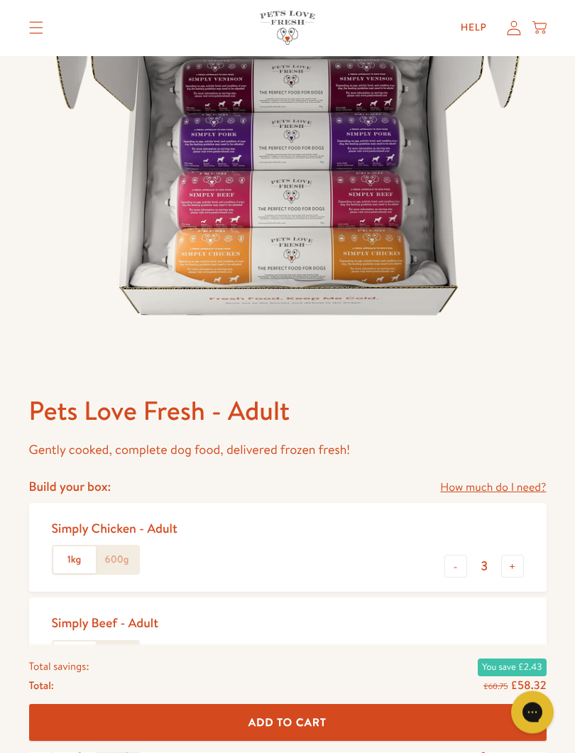
scroll to position [212, 0]
click at [452, 574] on button "-" at bounding box center [456, 566] width 23 height 23
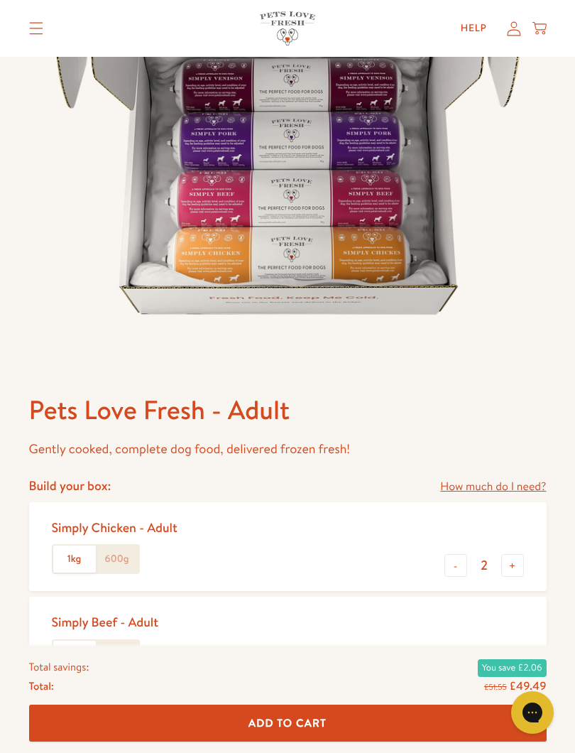
click at [450, 566] on button "-" at bounding box center [456, 565] width 23 height 23
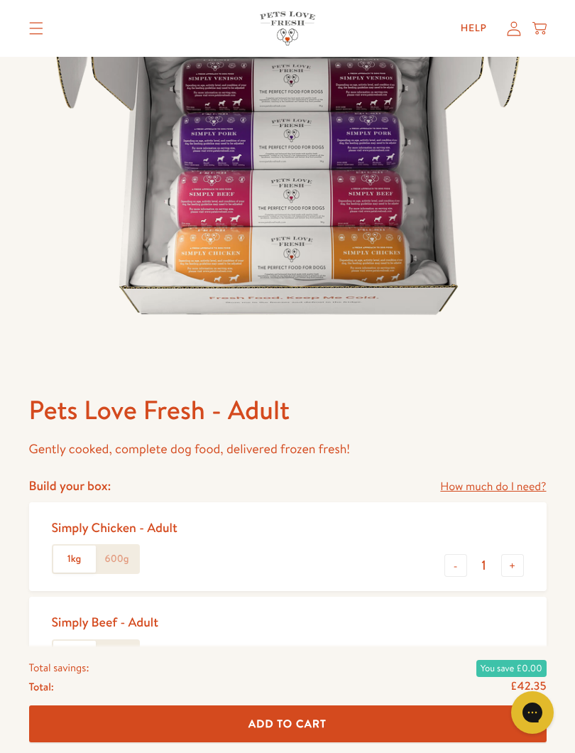
click at [457, 568] on button "-" at bounding box center [456, 565] width 23 height 23
type input "0"
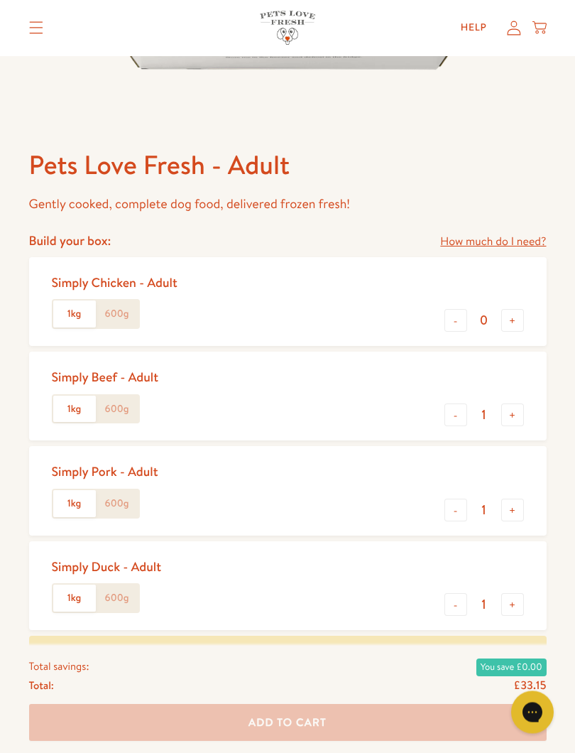
scroll to position [458, 0]
click at [505, 513] on button "+" at bounding box center [512, 509] width 23 height 23
type input "2"
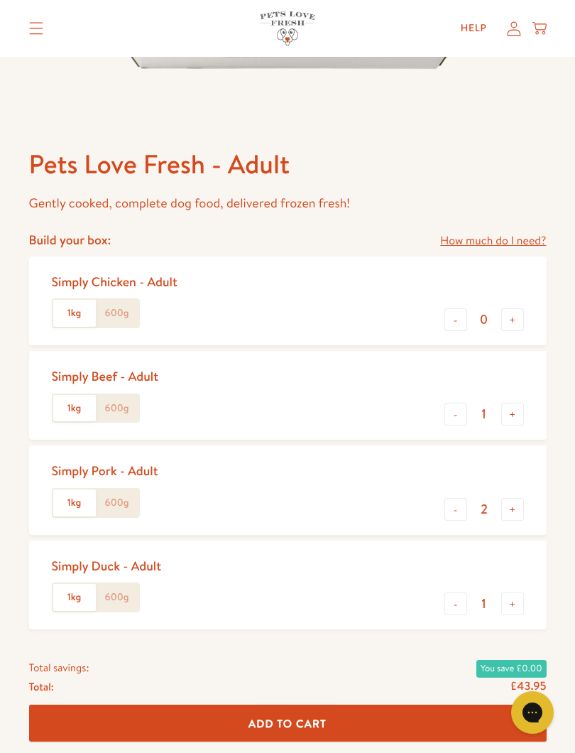
click at [456, 605] on button "-" at bounding box center [456, 603] width 23 height 23
type input "0"
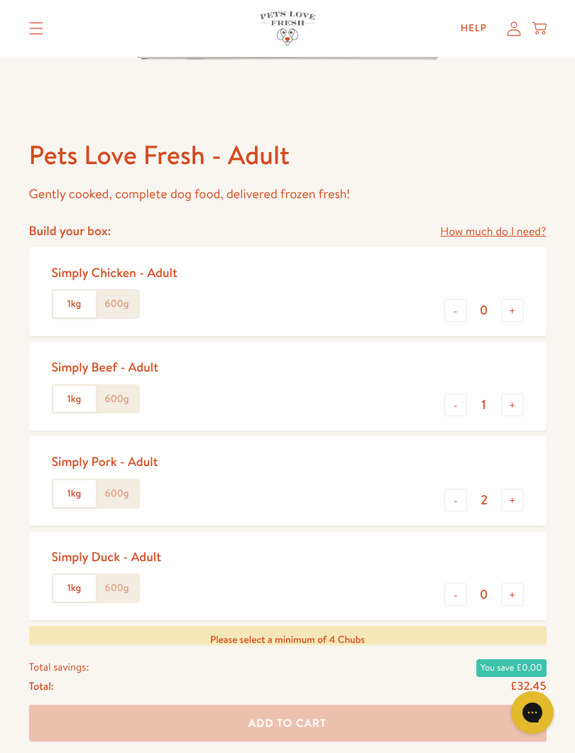
scroll to position [469, 0]
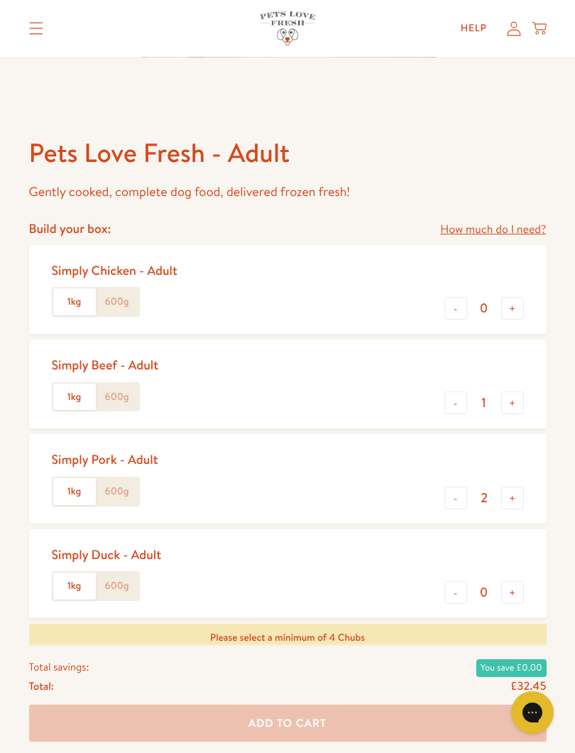
click at [111, 395] on label "600g" at bounding box center [117, 396] width 43 height 27
click at [0, 0] on input "600g" at bounding box center [0, 0] width 0 height 0
click at [517, 403] on button "+" at bounding box center [512, 402] width 23 height 23
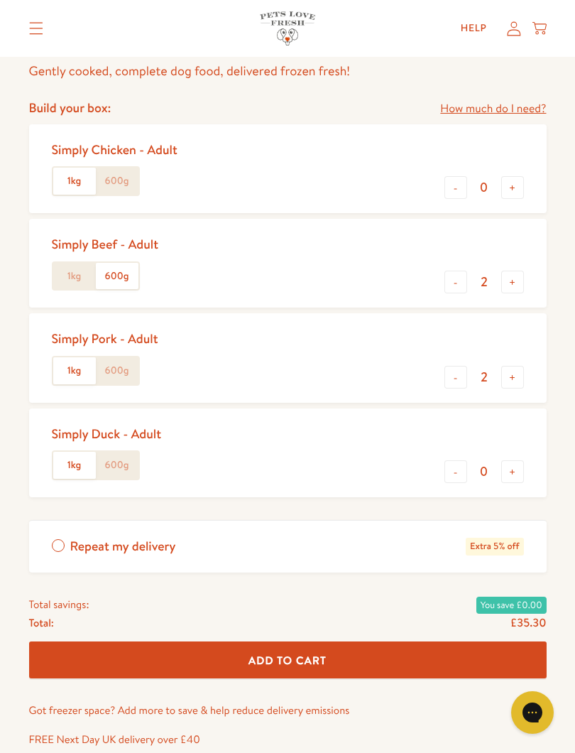
scroll to position [589, 0]
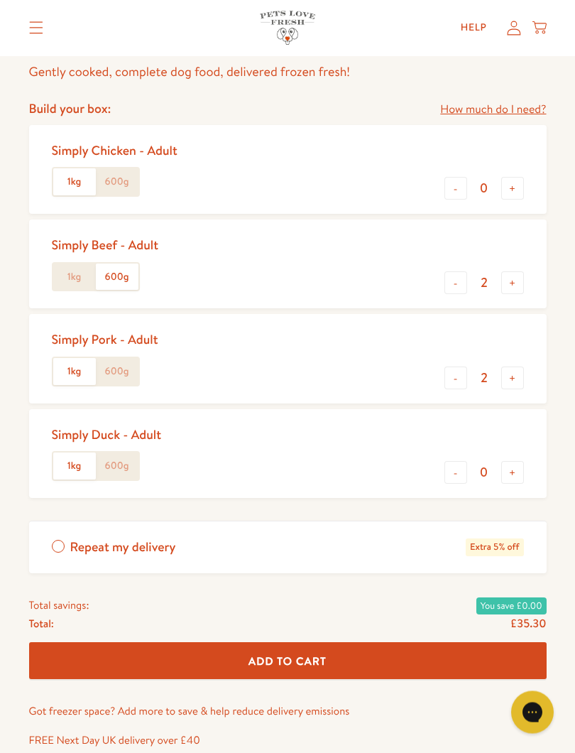
click at [514, 285] on button "+" at bounding box center [512, 283] width 23 height 23
type input "3"
click at [127, 366] on label "600g" at bounding box center [117, 371] width 43 height 27
click at [0, 0] on input "600g" at bounding box center [0, 0] width 0 height 0
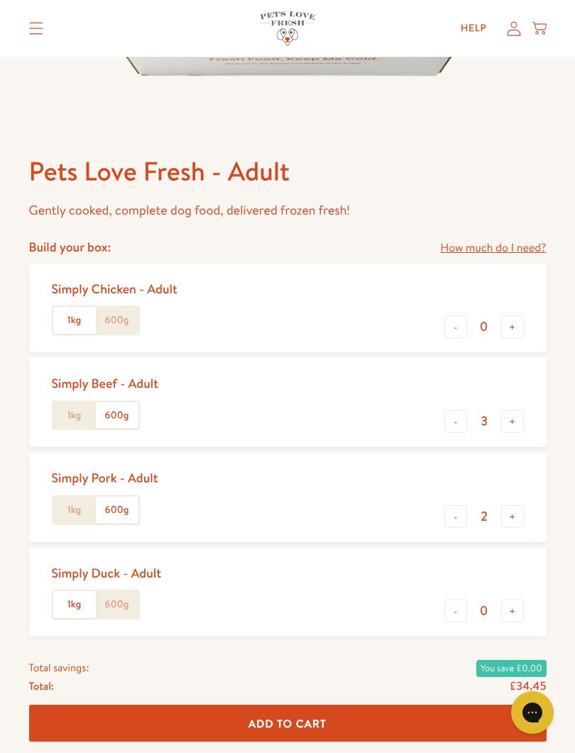
scroll to position [461, 0]
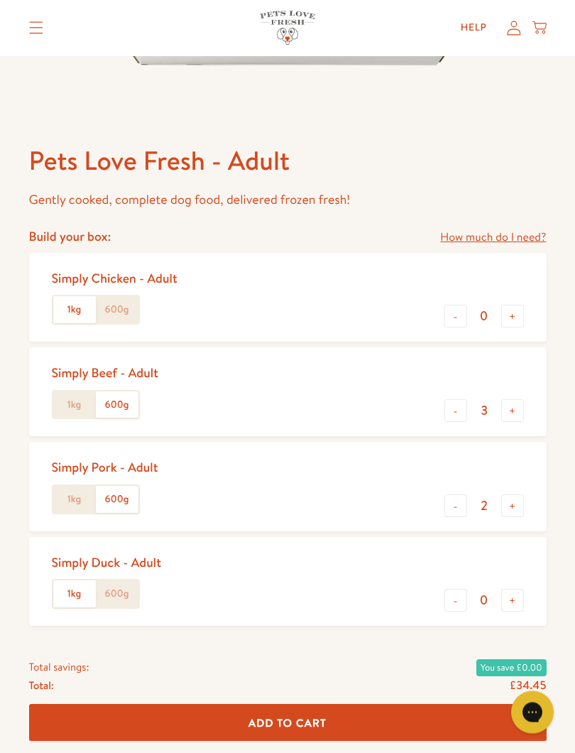
click at [513, 506] on button "+" at bounding box center [512, 506] width 23 height 23
type input "3"
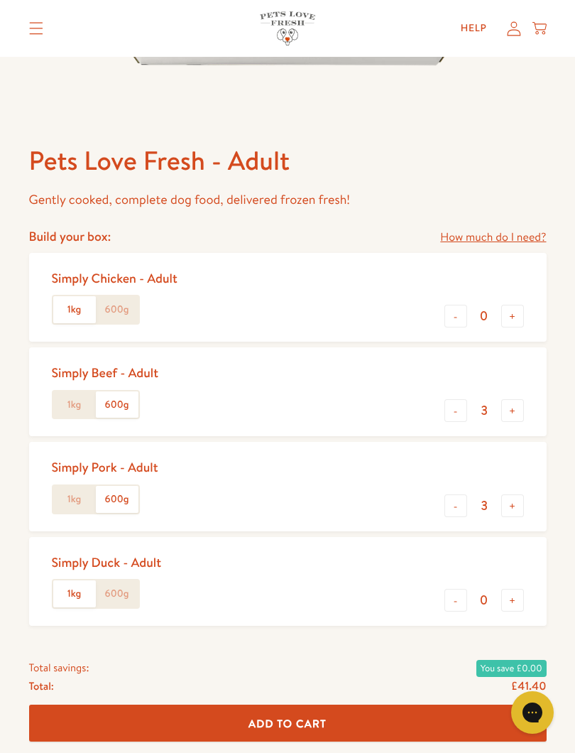
click at [450, 418] on button "-" at bounding box center [456, 410] width 23 height 23
type input "2"
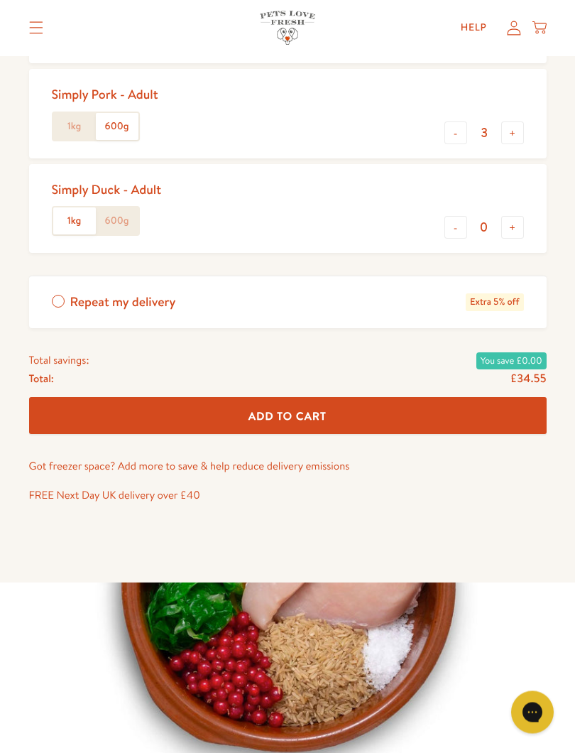
scroll to position [840, 0]
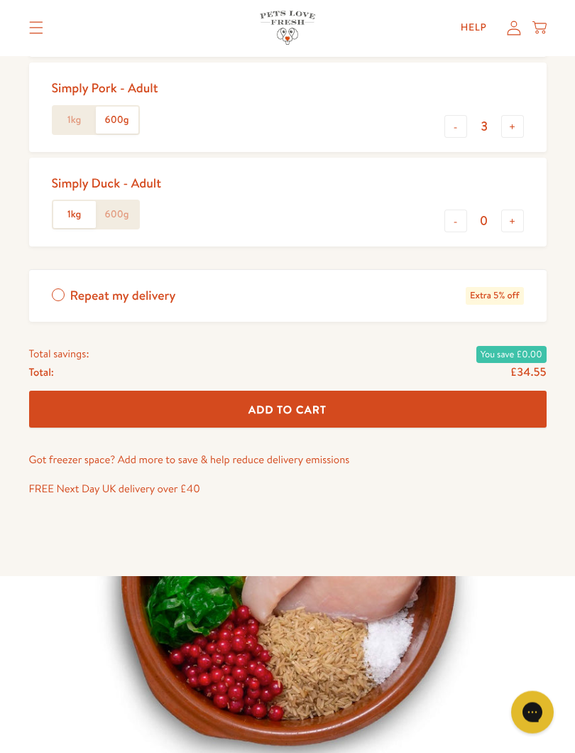
click at [319, 405] on span "Add To Cart" at bounding box center [288, 410] width 78 height 15
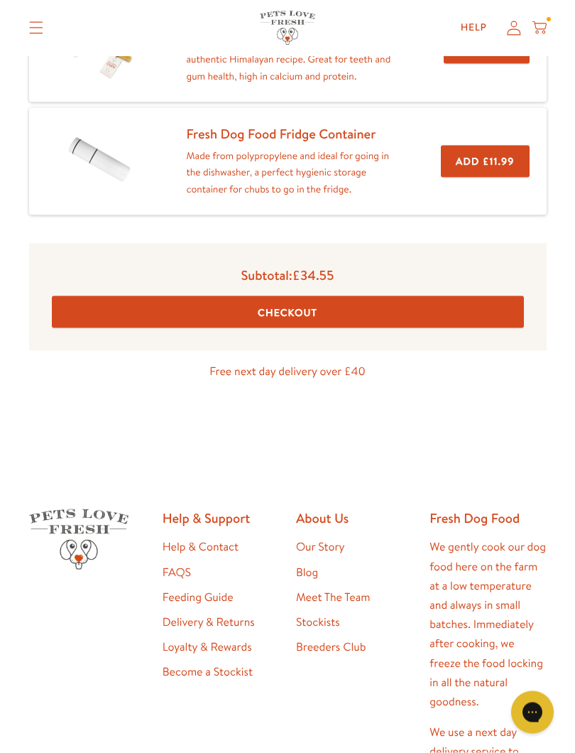
scroll to position [469, 0]
click at [278, 305] on button "Checkout" at bounding box center [288, 312] width 472 height 32
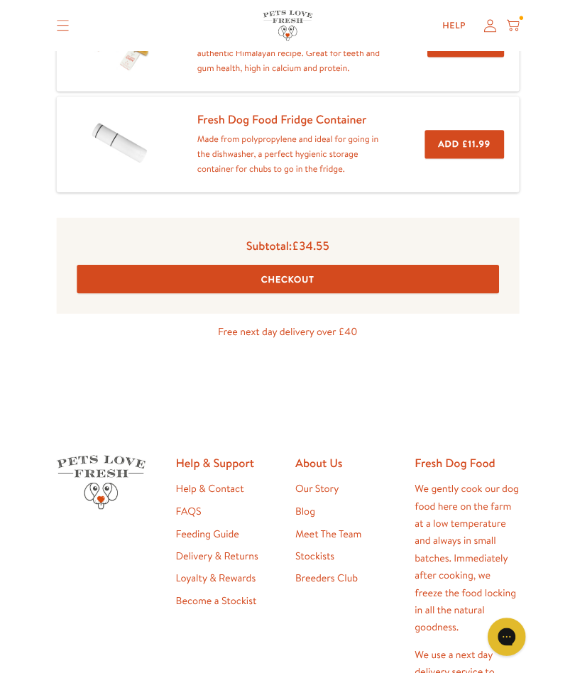
scroll to position [509, 0]
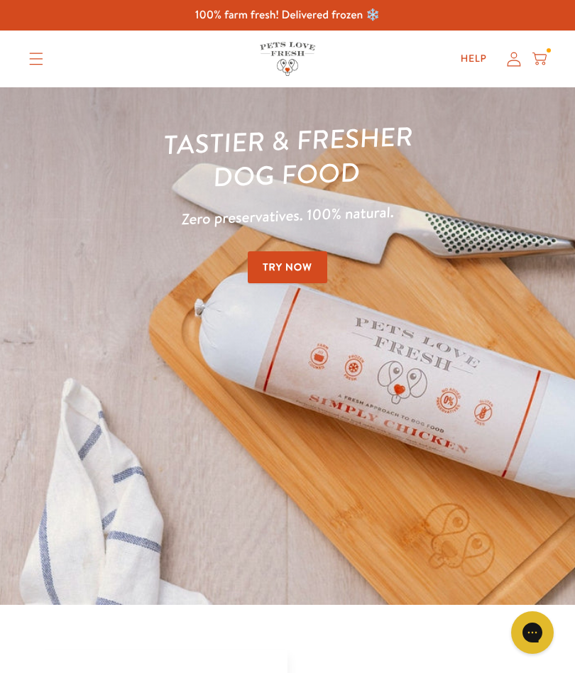
click at [553, 53] on header "Shop All About Reviews Expert Advice My account Shop All About Reviews Expert A…" at bounding box center [287, 59] width 575 height 57
click at [533, 66] on icon at bounding box center [540, 59] width 14 height 16
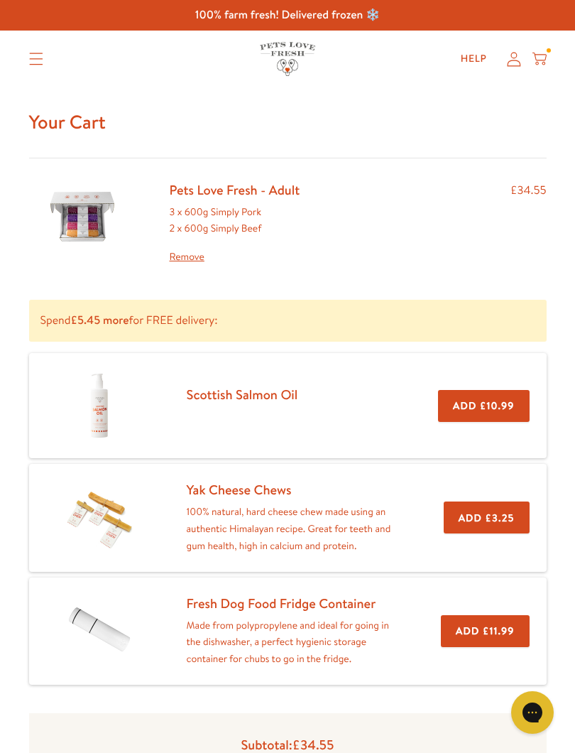
click at [188, 256] on link "Remove" at bounding box center [235, 257] width 131 height 17
